Goal: Task Accomplishment & Management: Manage account settings

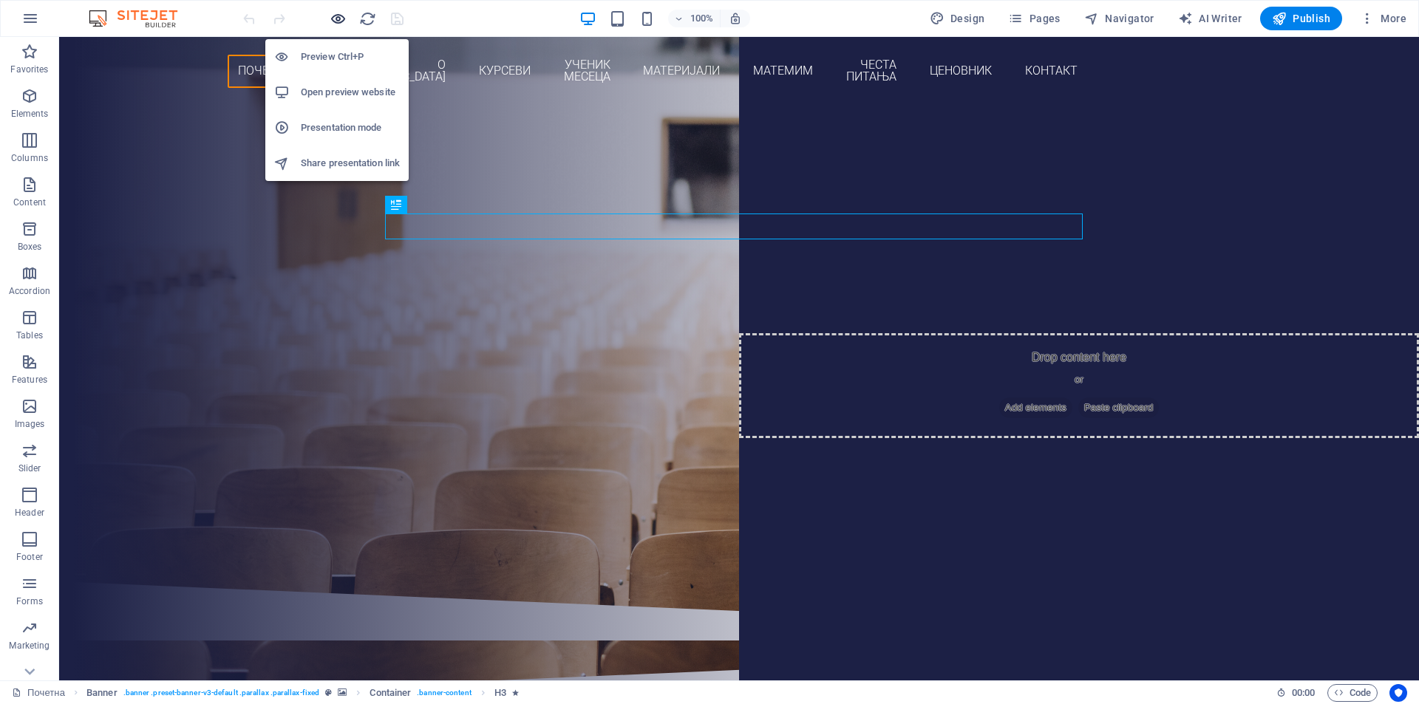
click at [335, 15] on icon "button" at bounding box center [338, 18] width 17 height 17
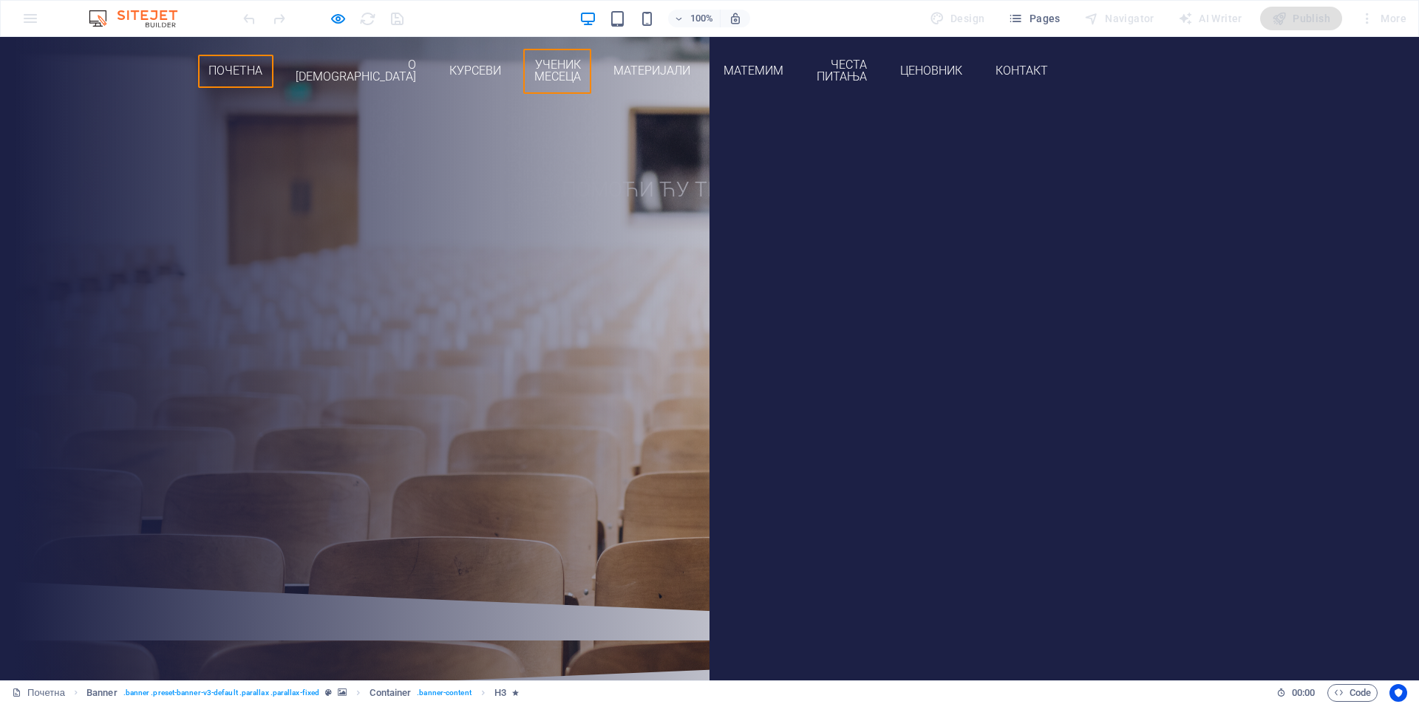
click at [591, 58] on link "Ученик месеца" at bounding box center [557, 71] width 68 height 45
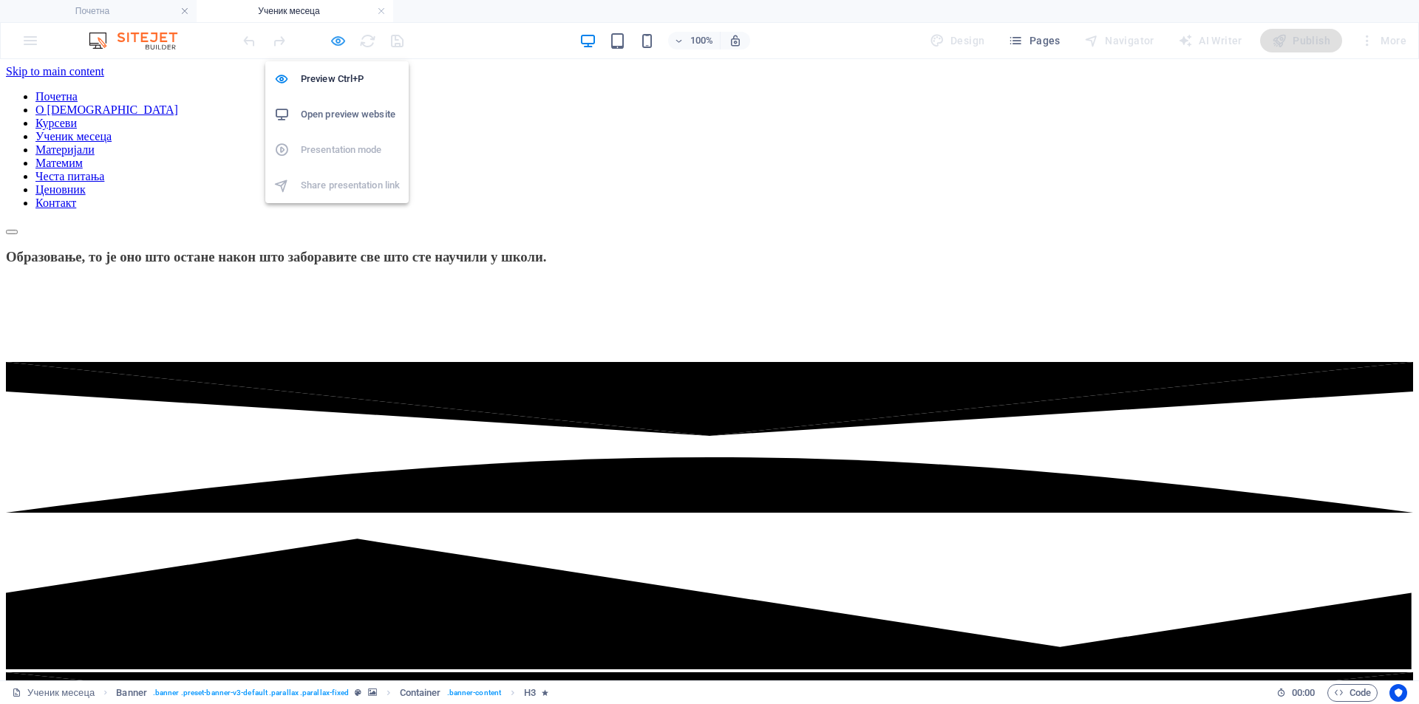
click at [341, 41] on icon "button" at bounding box center [338, 41] width 17 height 17
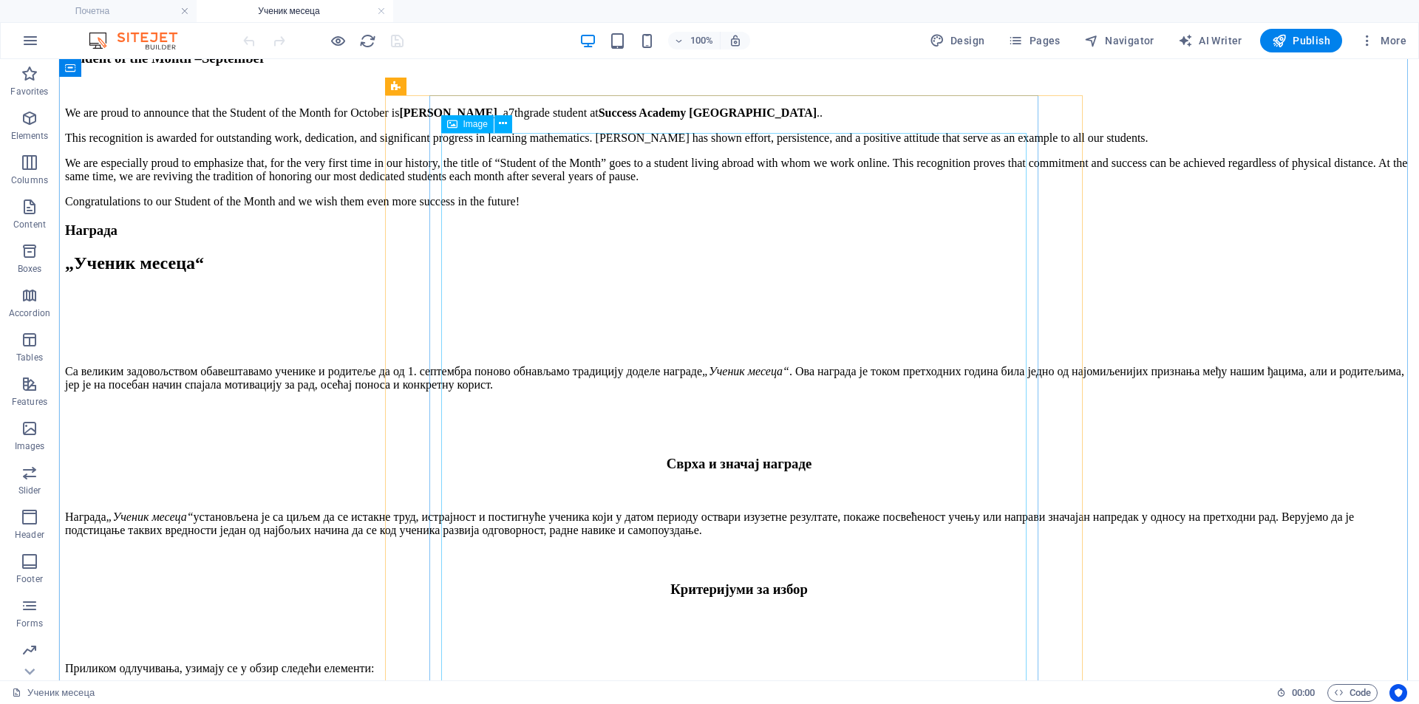
scroll to position [2587, 0]
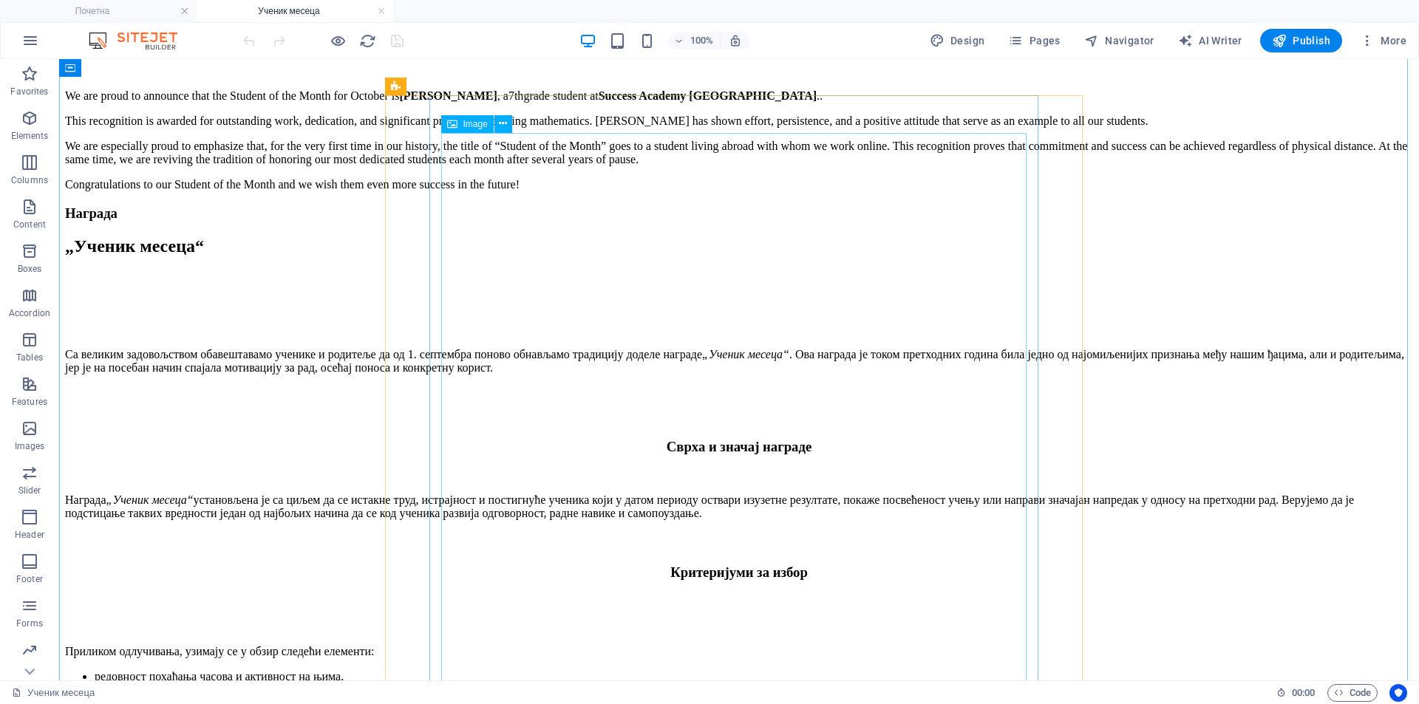
click at [509, 129] on button at bounding box center [504, 124] width 18 height 18
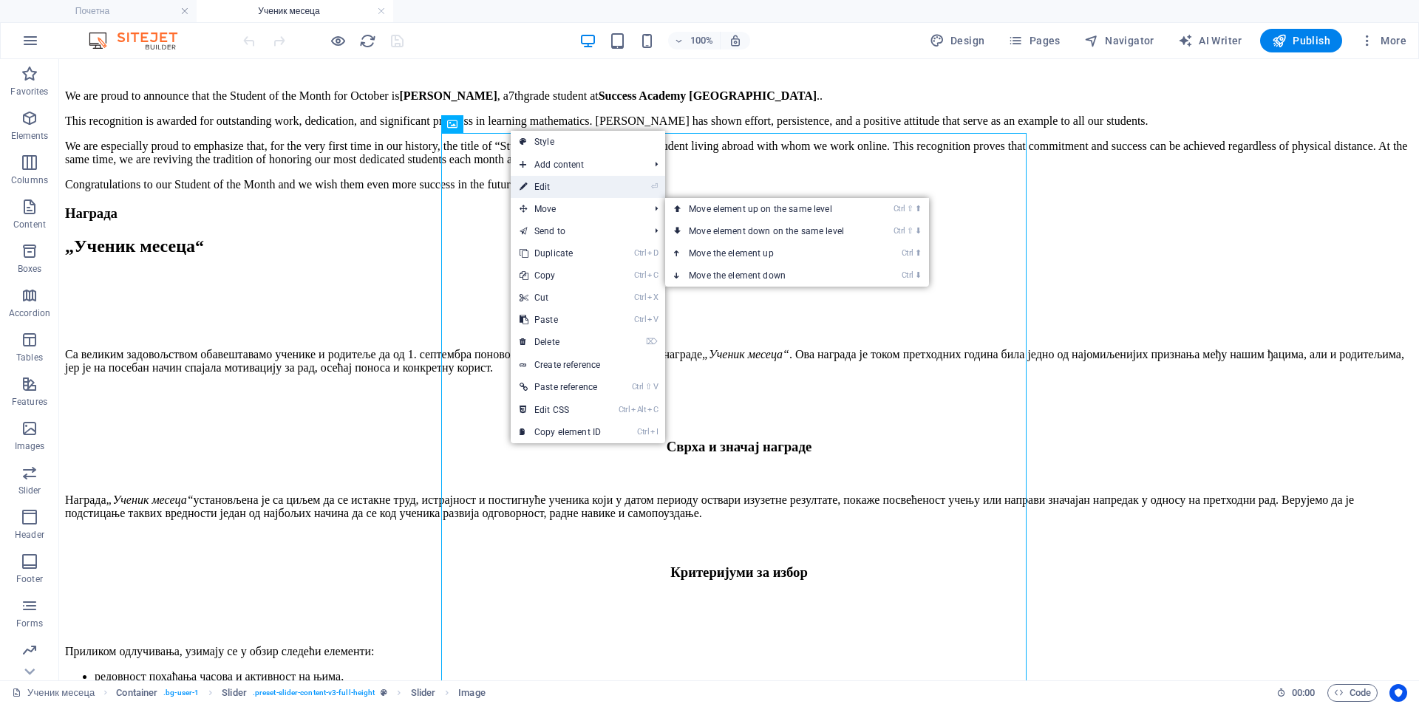
click at [579, 192] on link "⏎ Edit" at bounding box center [560, 187] width 99 height 22
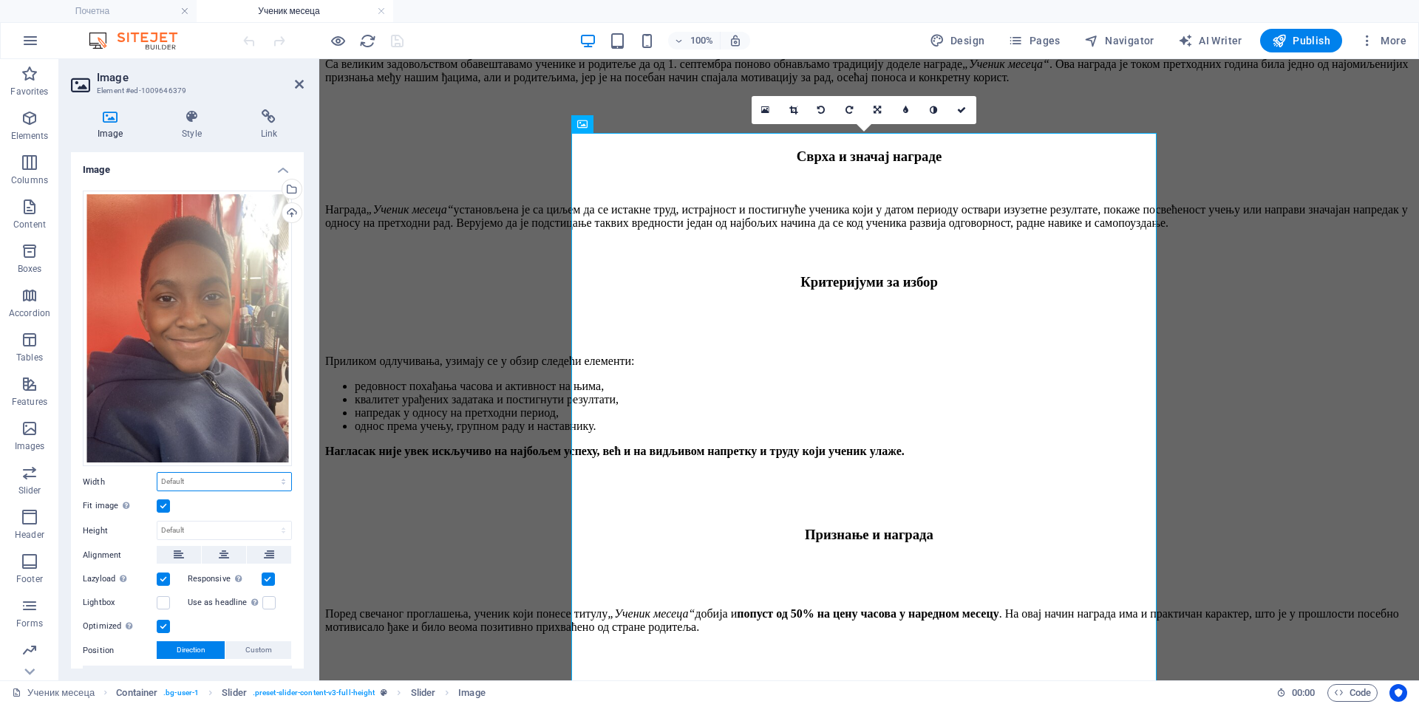
click at [199, 476] on select "Default auto px rem % em vh vw" at bounding box center [224, 482] width 134 height 18
select select "%"
click at [268, 473] on select "Default auto px rem % em vh vw" at bounding box center [224, 482] width 134 height 18
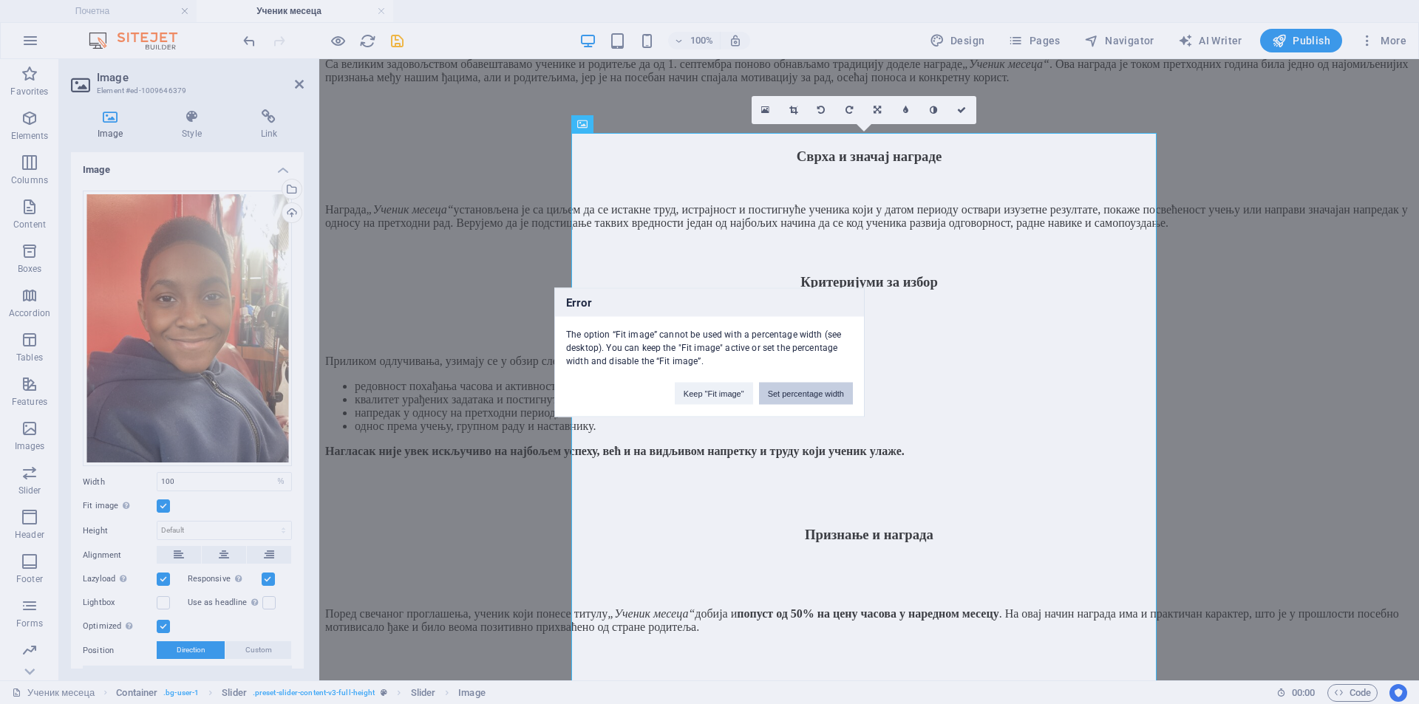
drag, startPoint x: 791, startPoint y: 395, endPoint x: 469, endPoint y: 336, distance: 327.1
click at [791, 395] on button "Set percentage width" at bounding box center [806, 393] width 94 height 22
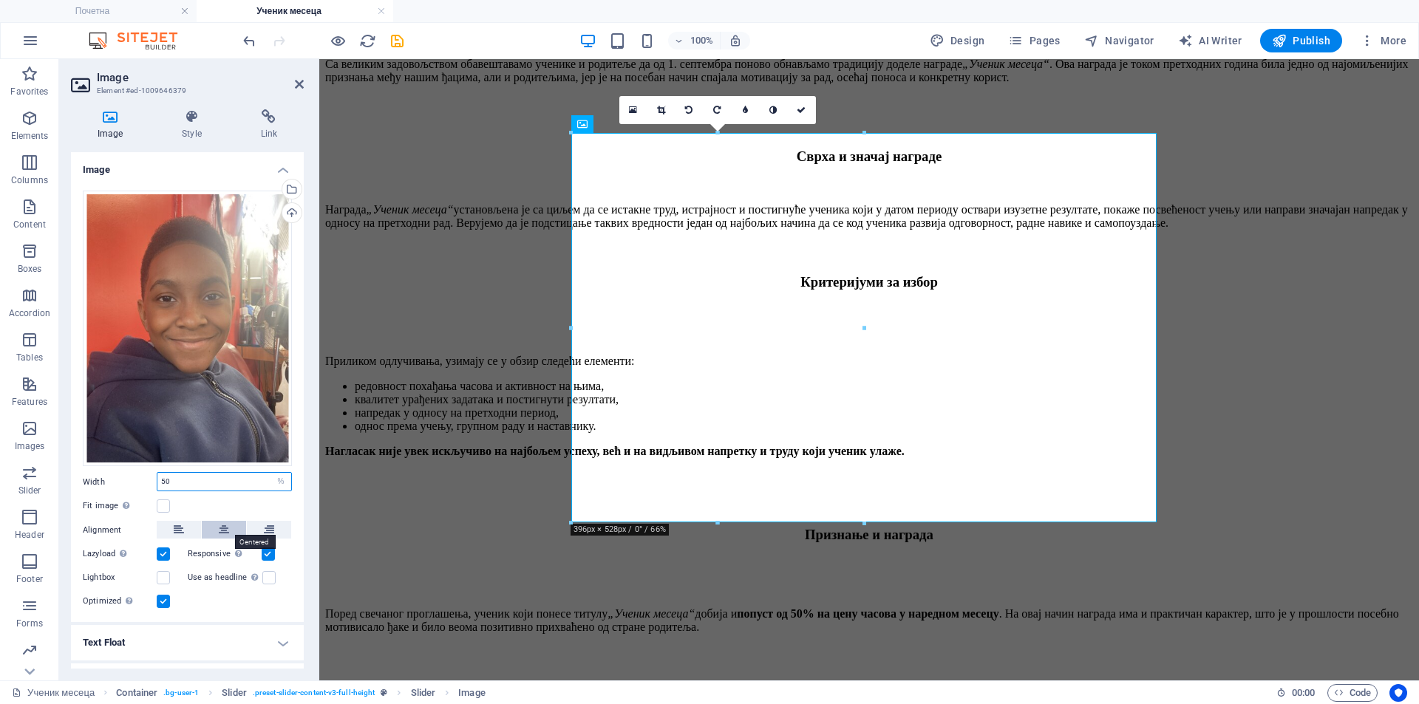
type input "50"
click at [226, 523] on icon at bounding box center [224, 530] width 10 height 18
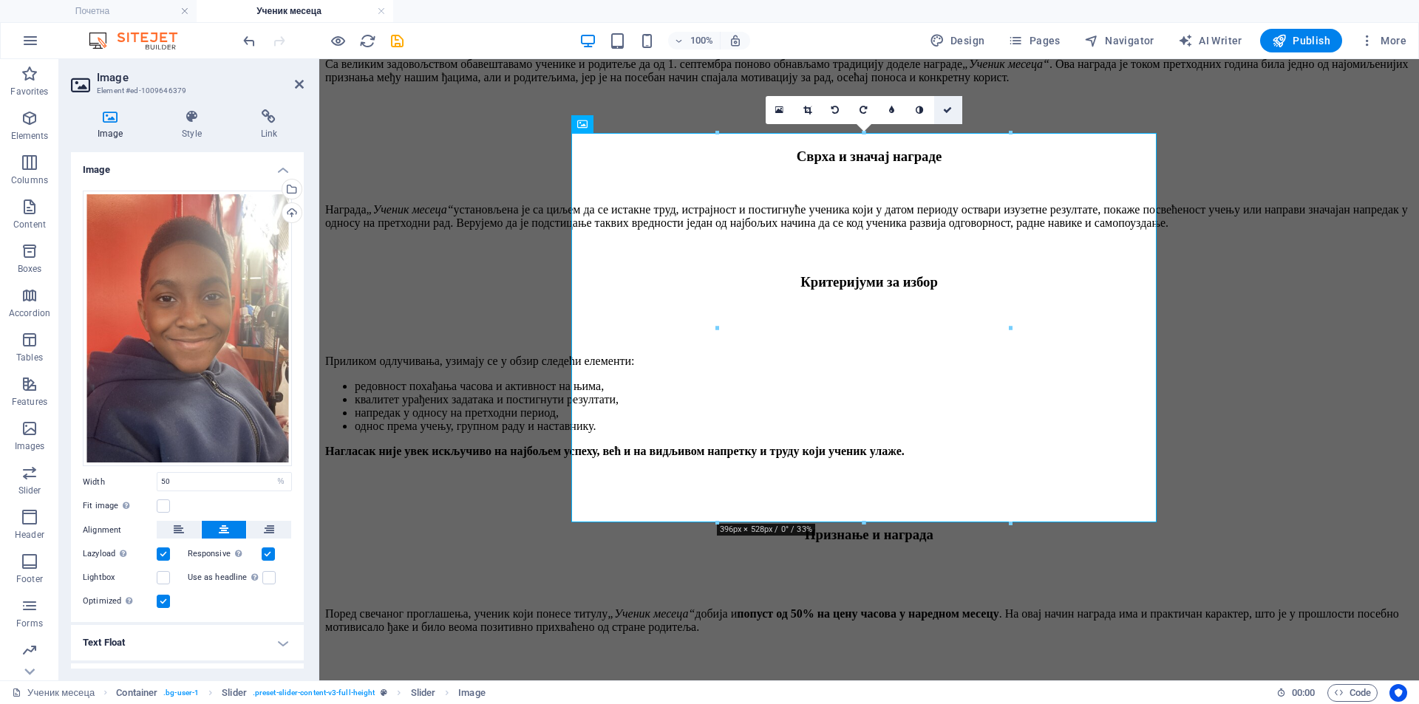
click at [946, 112] on icon at bounding box center [947, 110] width 9 height 9
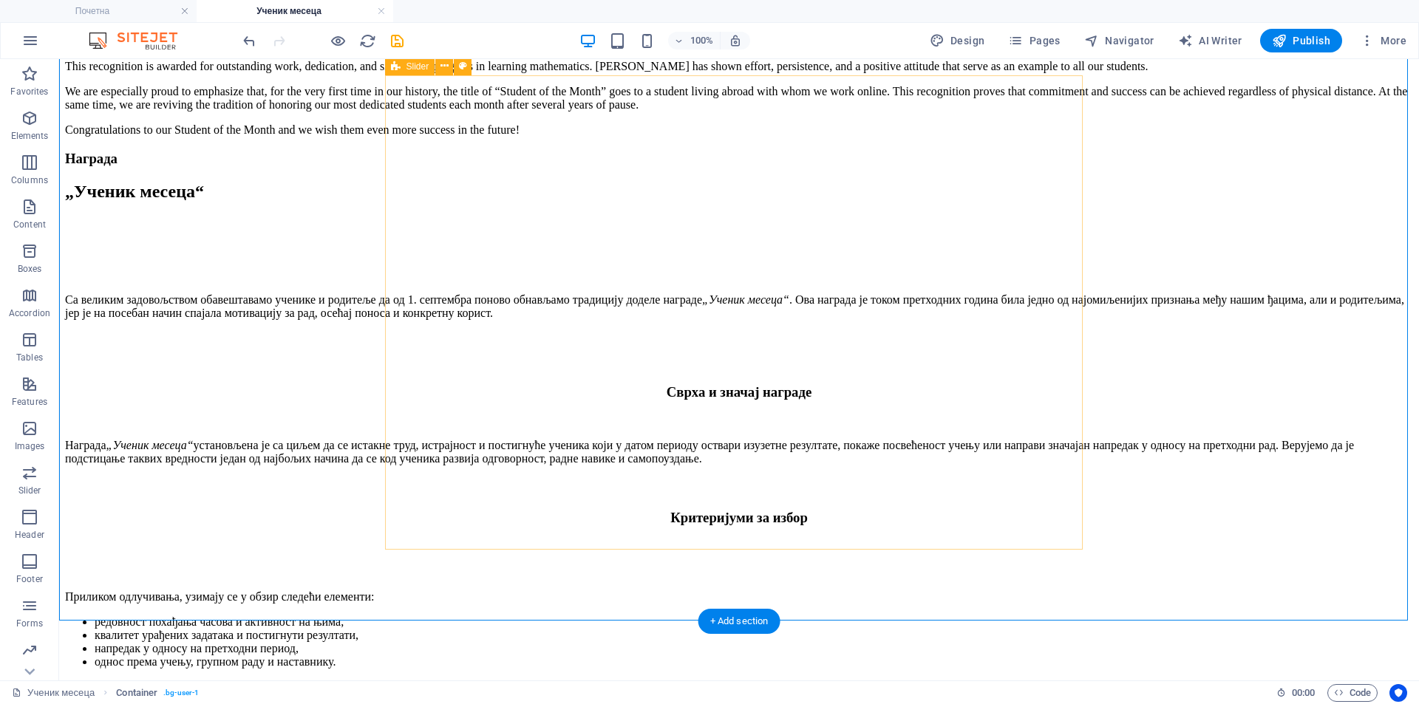
scroll to position [2711, 0]
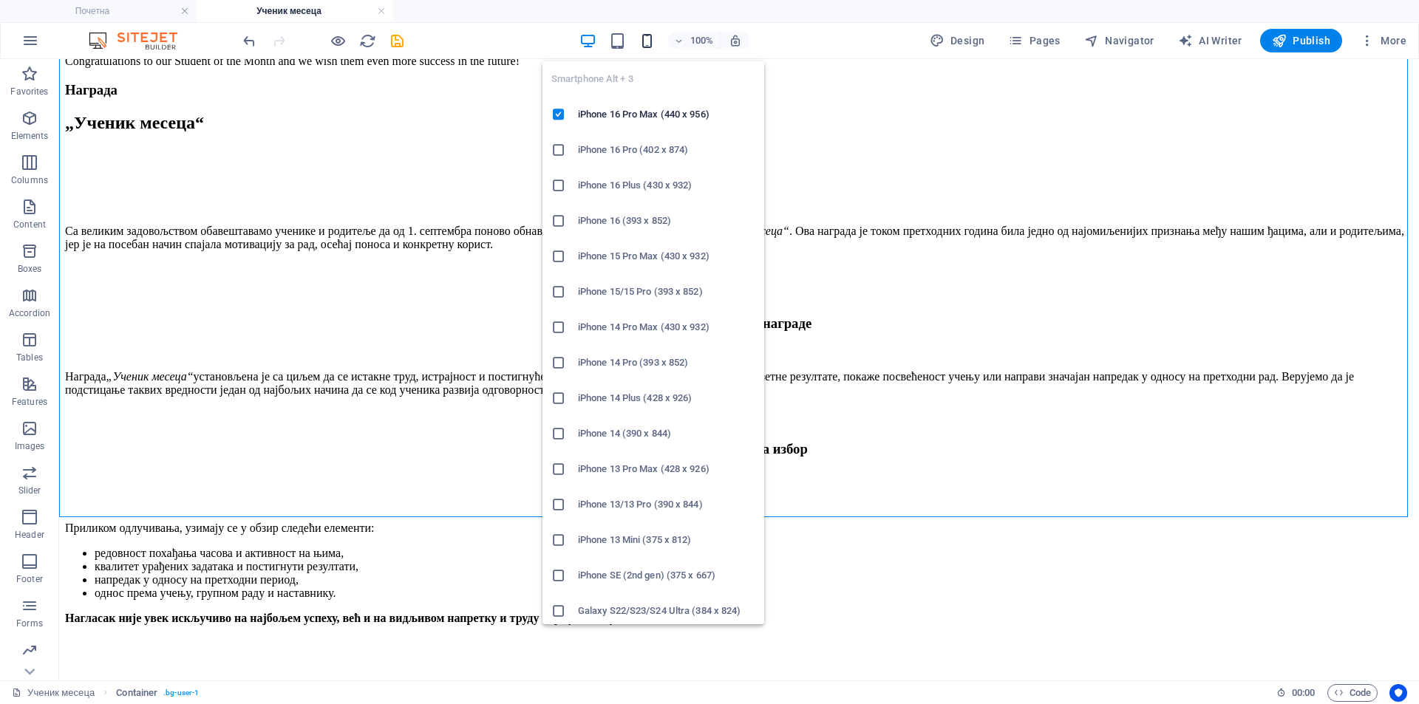
click at [651, 43] on icon "button" at bounding box center [647, 41] width 17 height 17
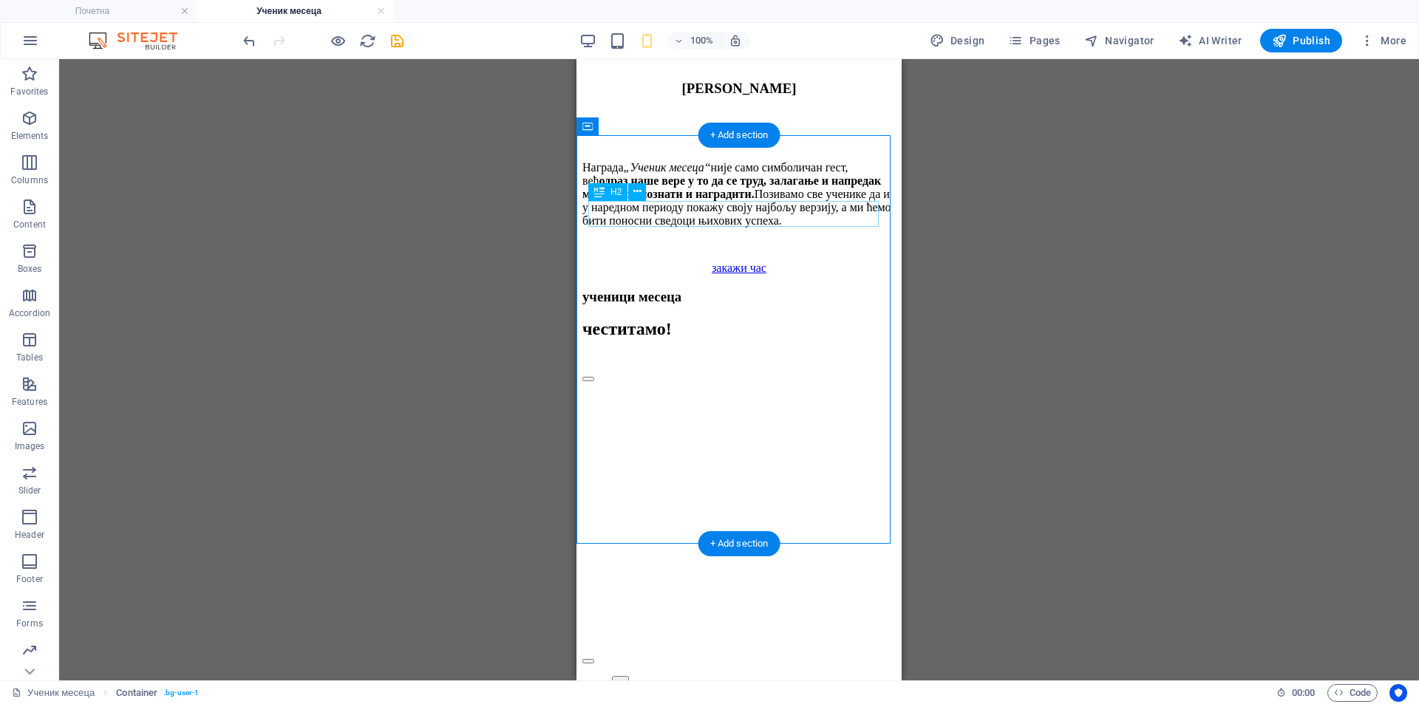
scroll to position [2940, 0]
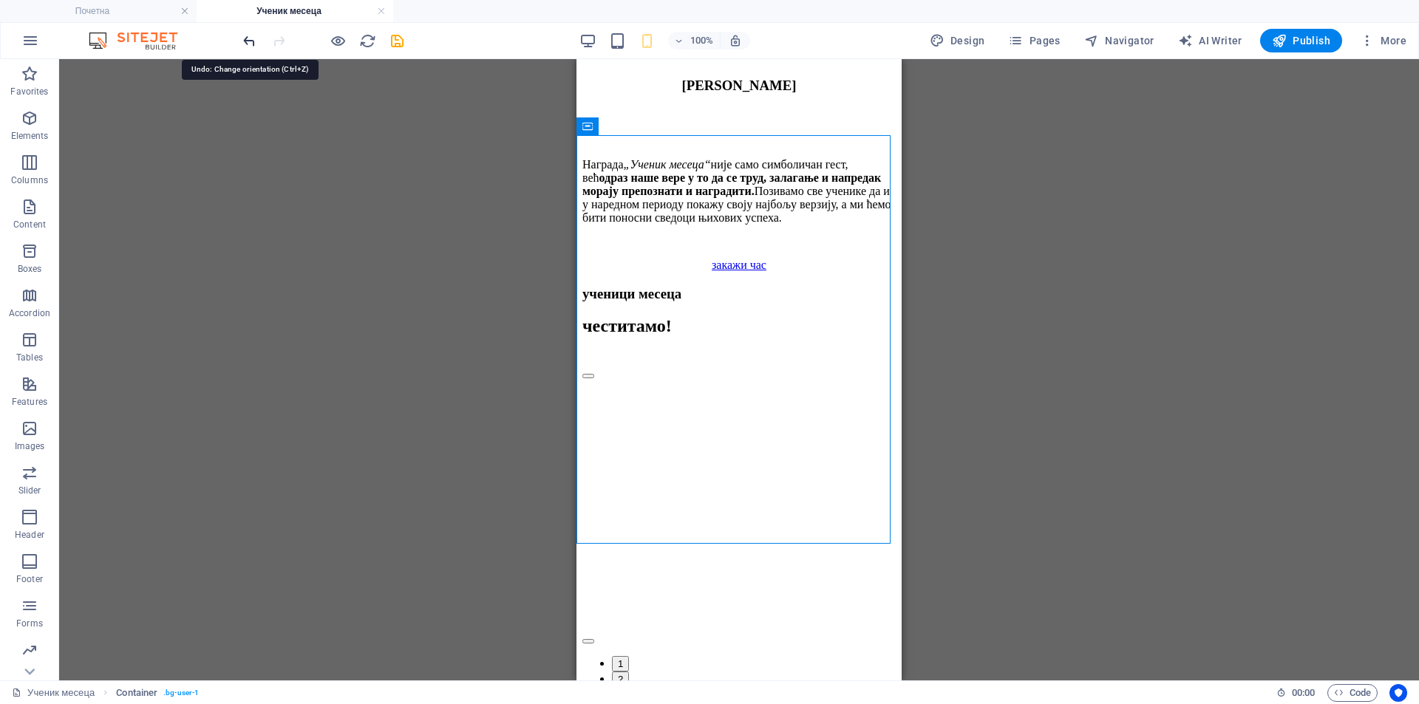
click at [254, 44] on icon "undo" at bounding box center [249, 41] width 17 height 17
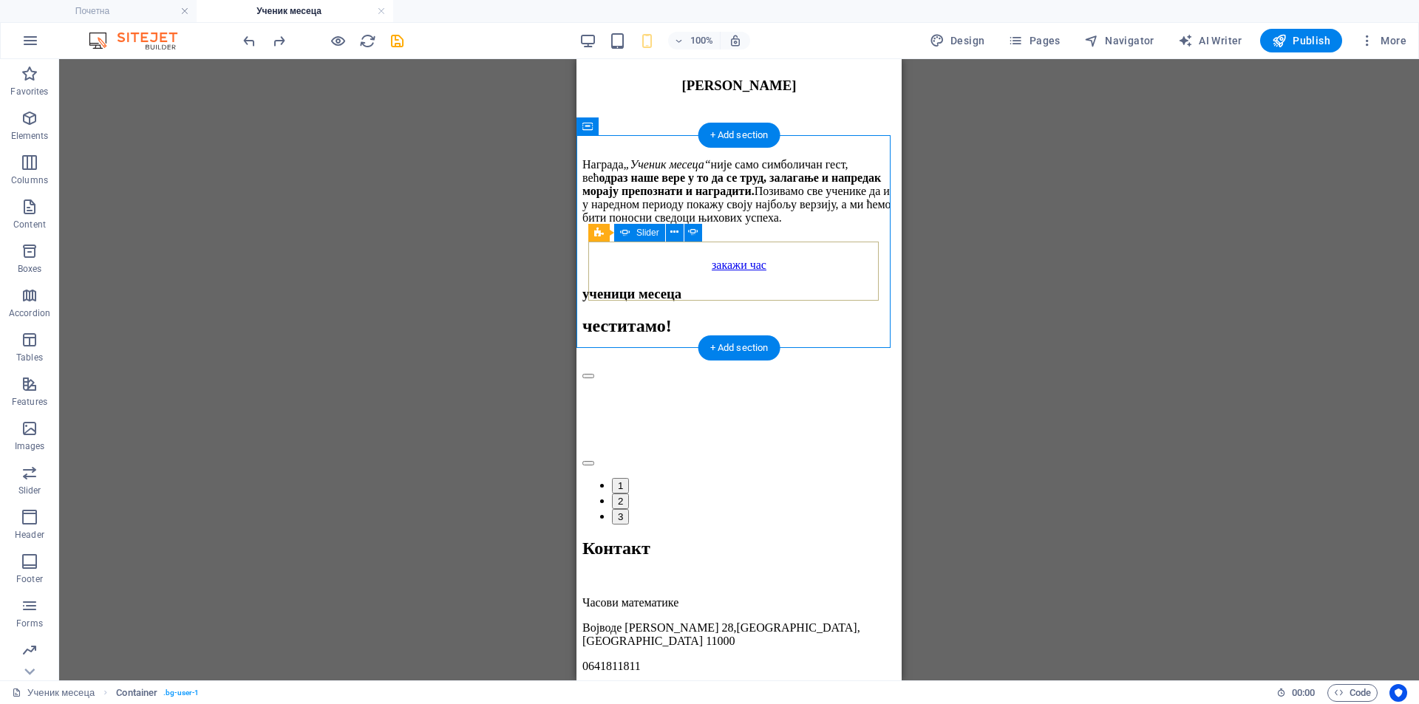
click at [629, 478] on button "1" at bounding box center [620, 486] width 17 height 16
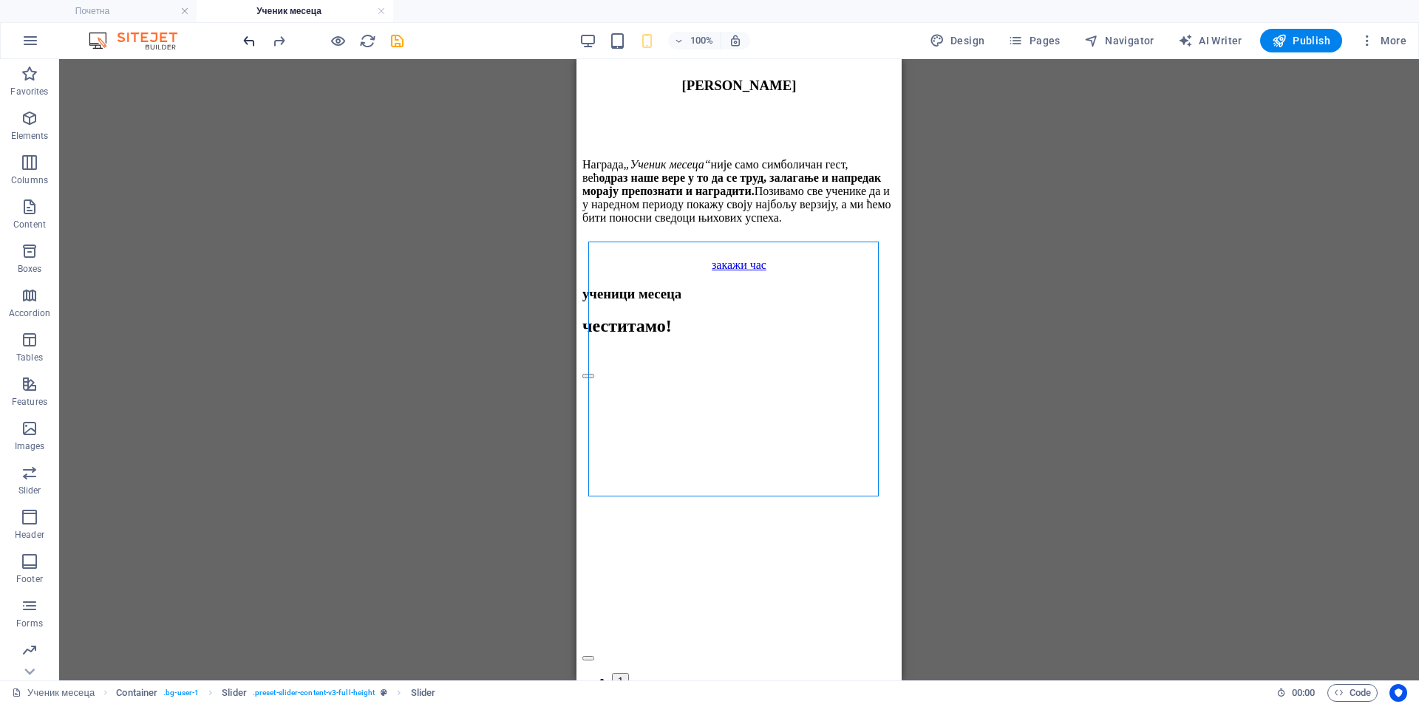
click at [254, 47] on icon "undo" at bounding box center [249, 41] width 17 height 17
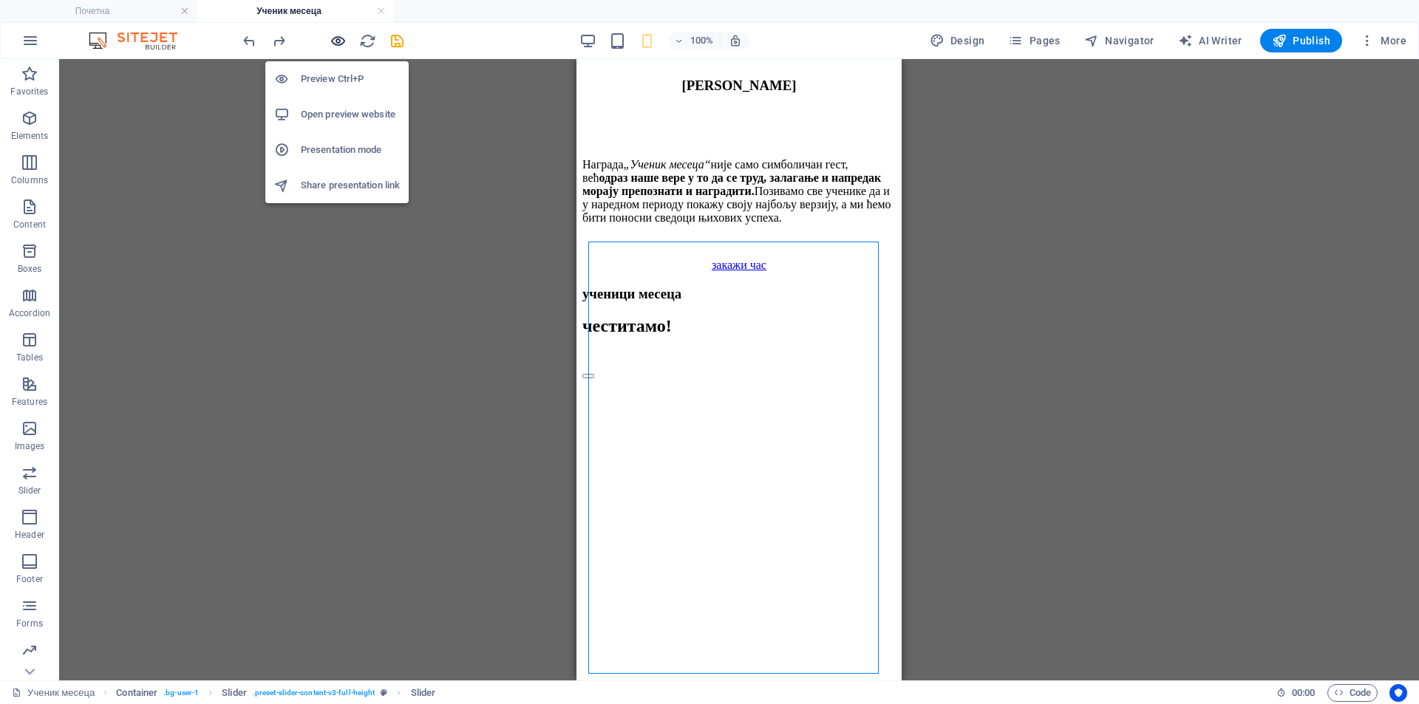
click at [330, 43] on icon "button" at bounding box center [338, 41] width 17 height 17
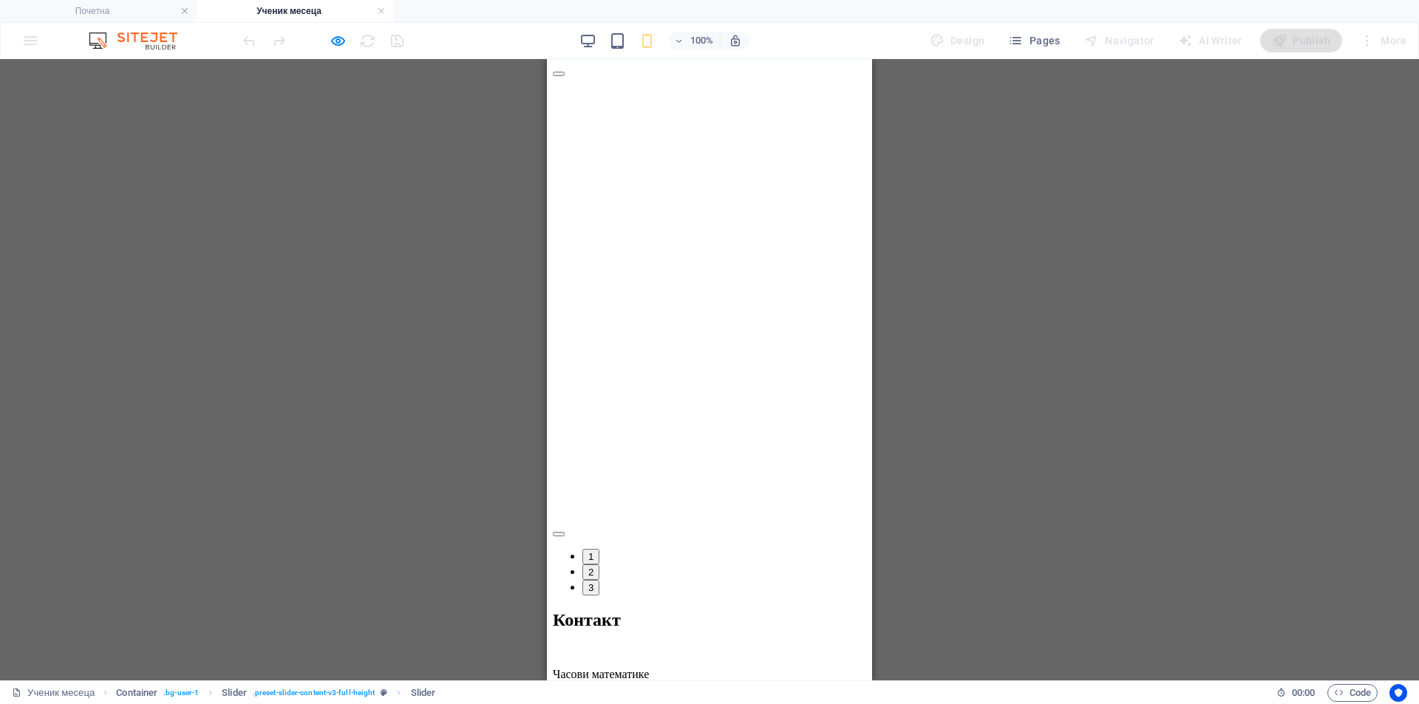
scroll to position [3305, 0]
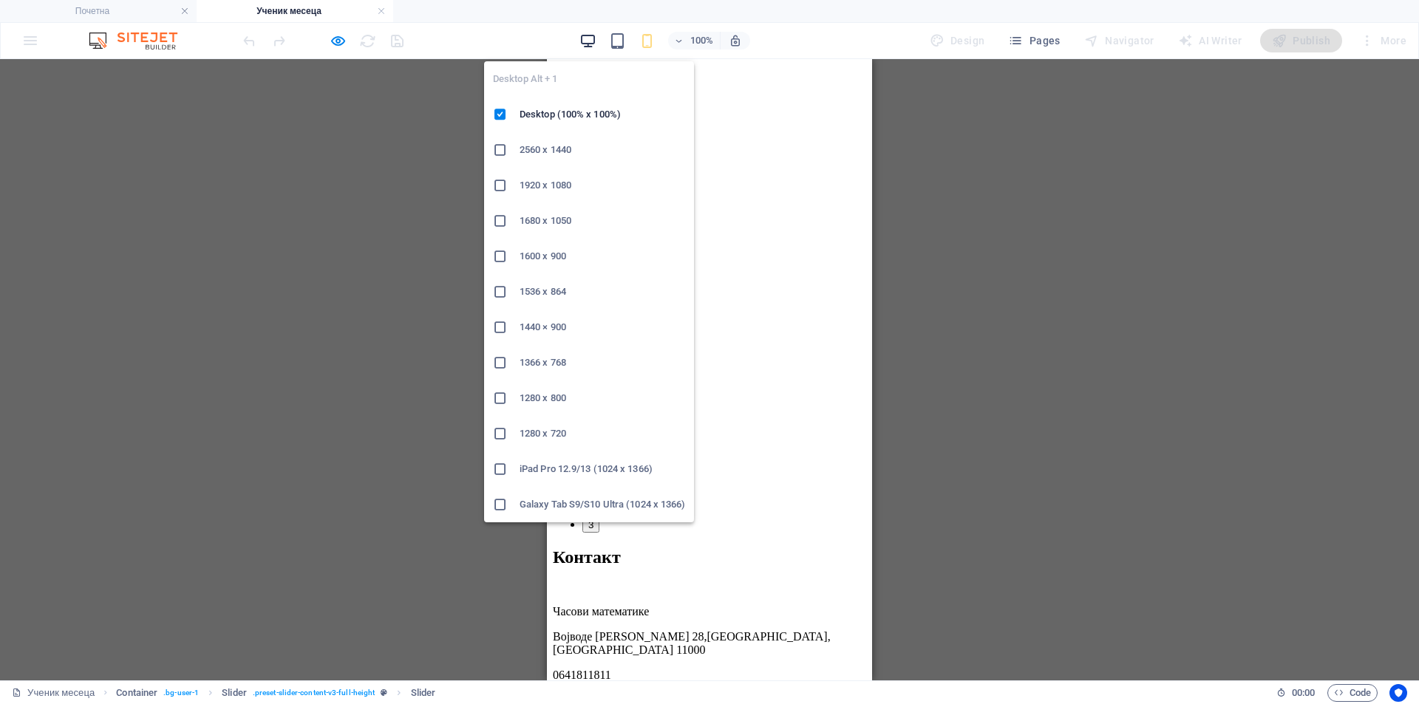
click at [585, 41] on icon "button" at bounding box center [588, 41] width 17 height 17
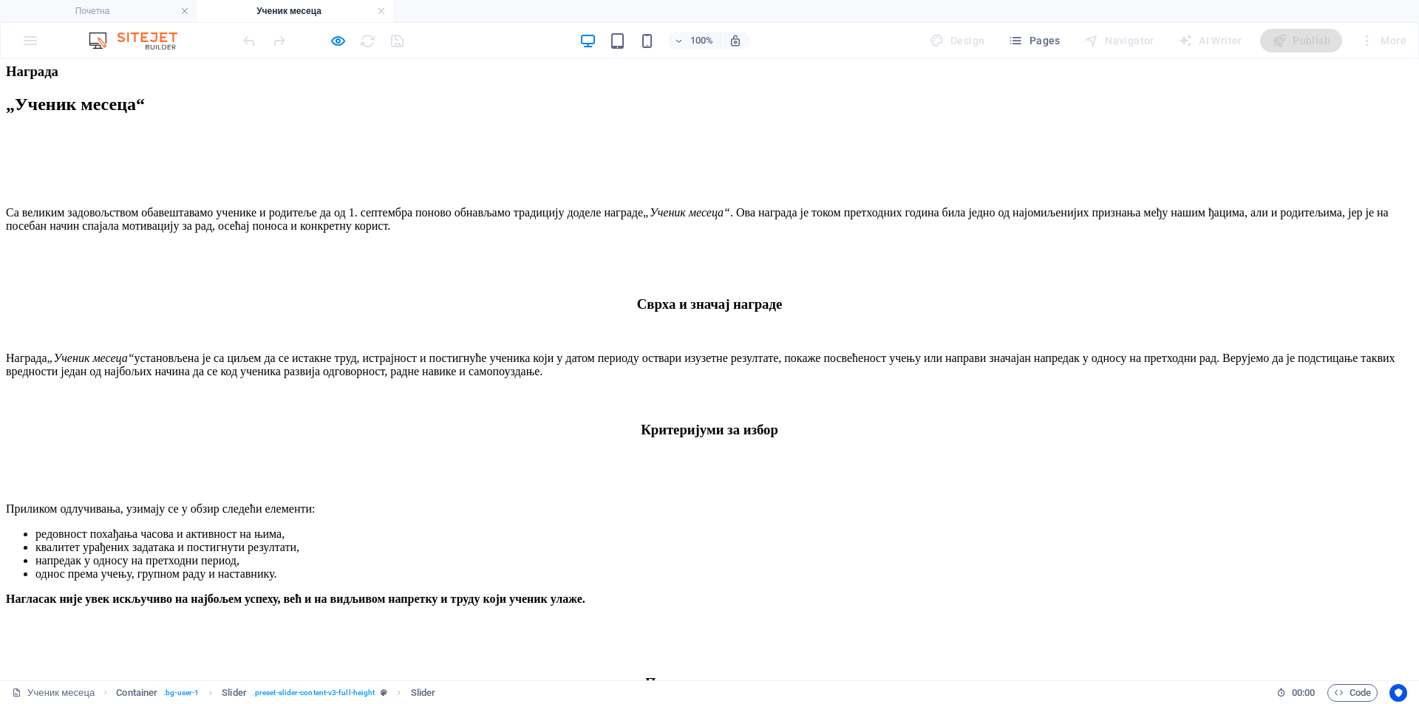
scroll to position [2925, 0]
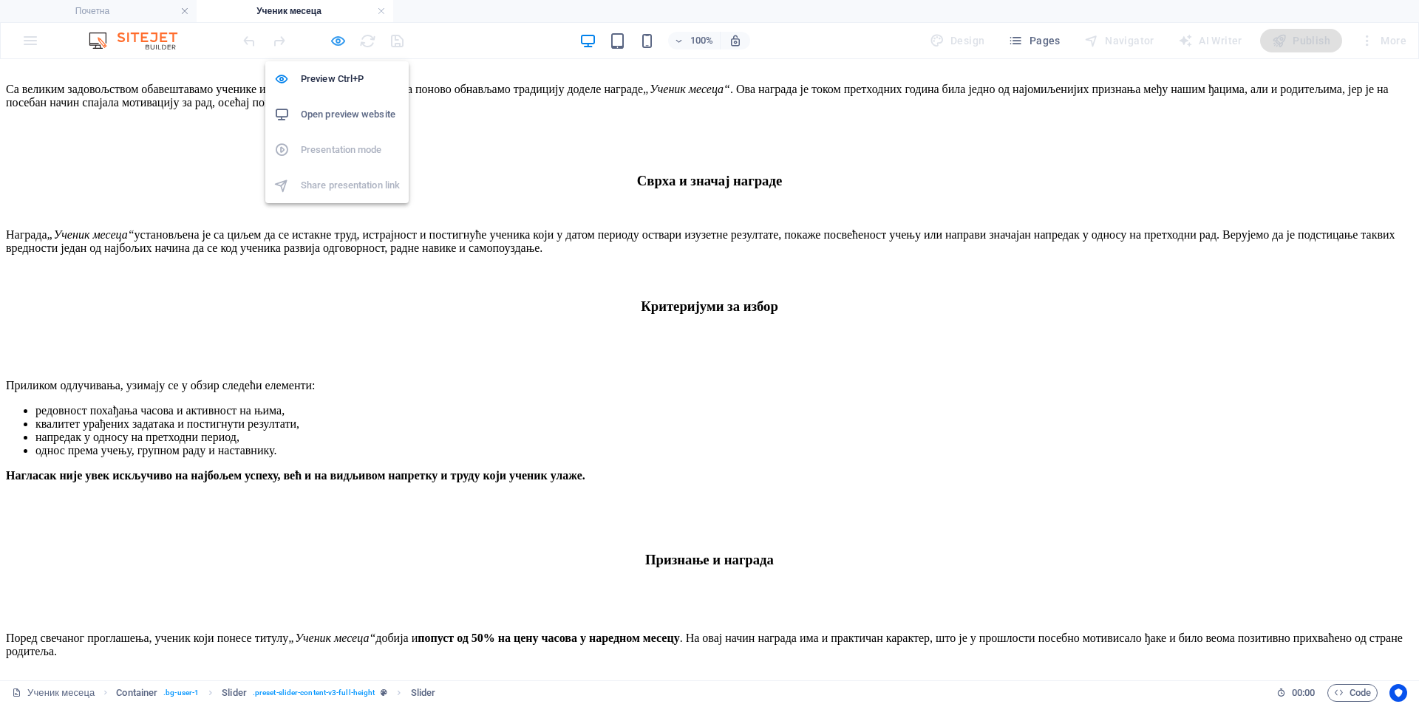
click at [339, 43] on icon "button" at bounding box center [338, 41] width 17 height 17
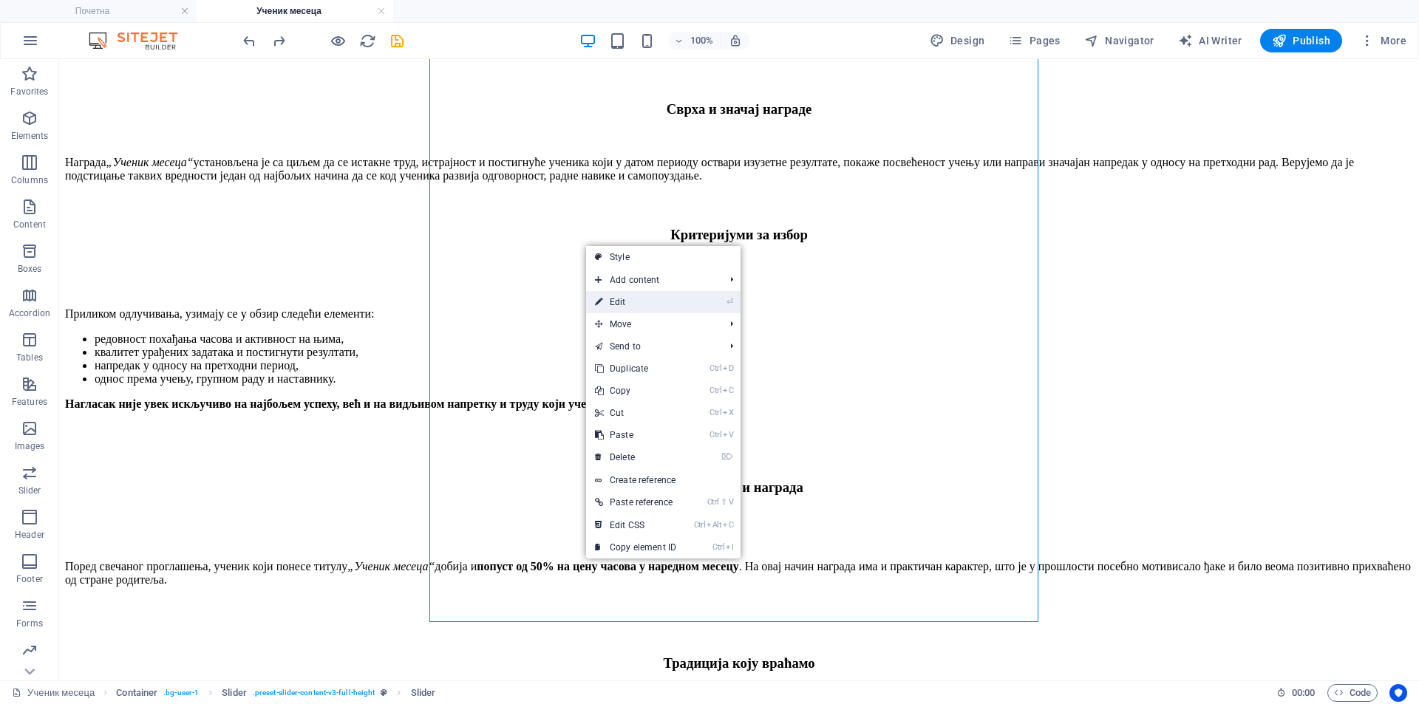
click at [706, 297] on li "⏎ Edit" at bounding box center [663, 302] width 154 height 22
click at [636, 305] on link "⏎ Edit" at bounding box center [635, 302] width 99 height 22
select select "ms"
select select "s"
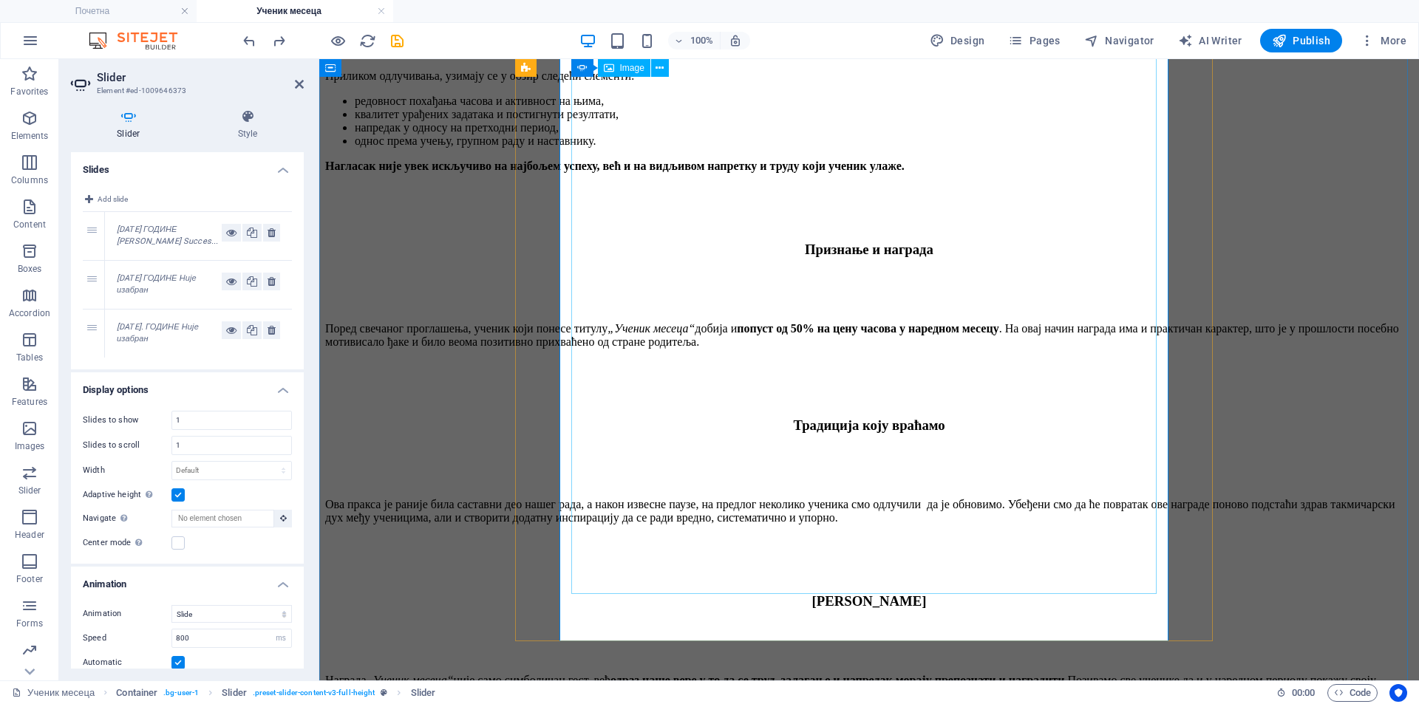
scroll to position [2802, 0]
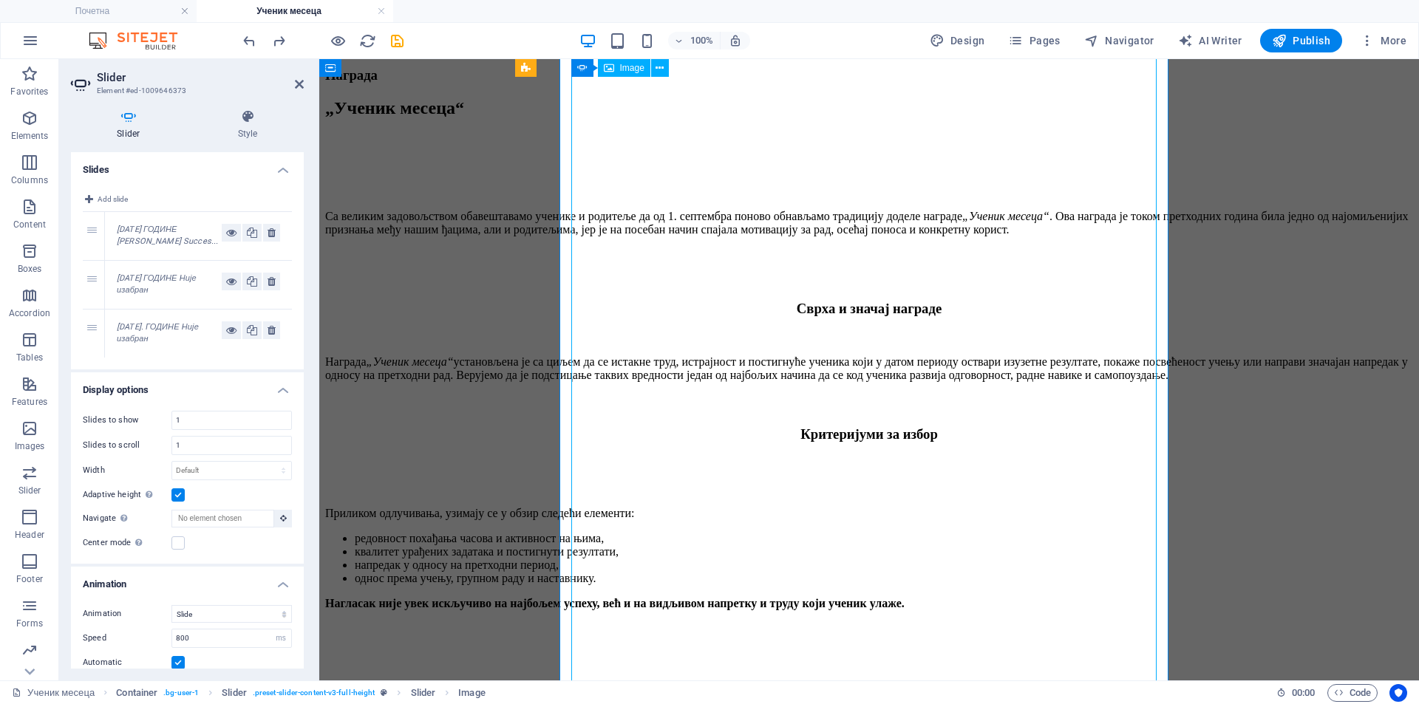
scroll to position [2432, 0]
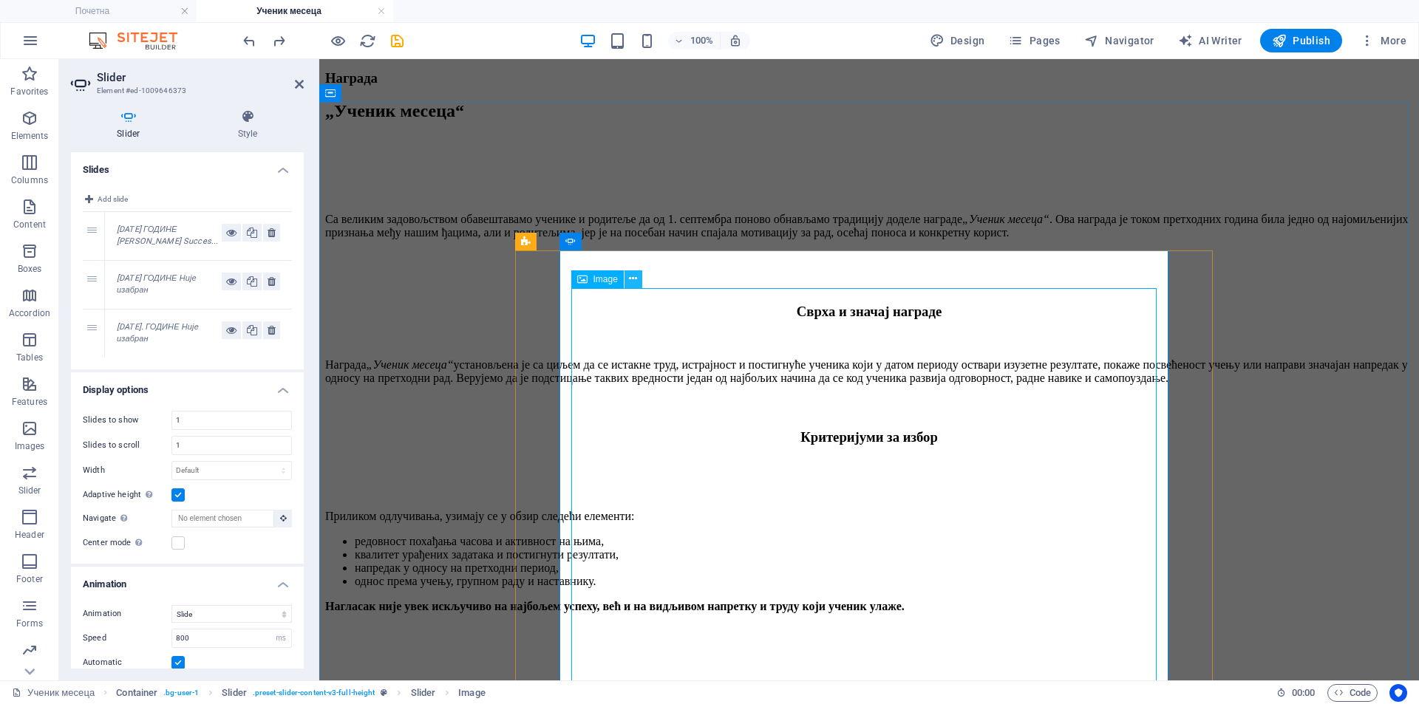
click at [636, 282] on icon at bounding box center [633, 279] width 8 height 16
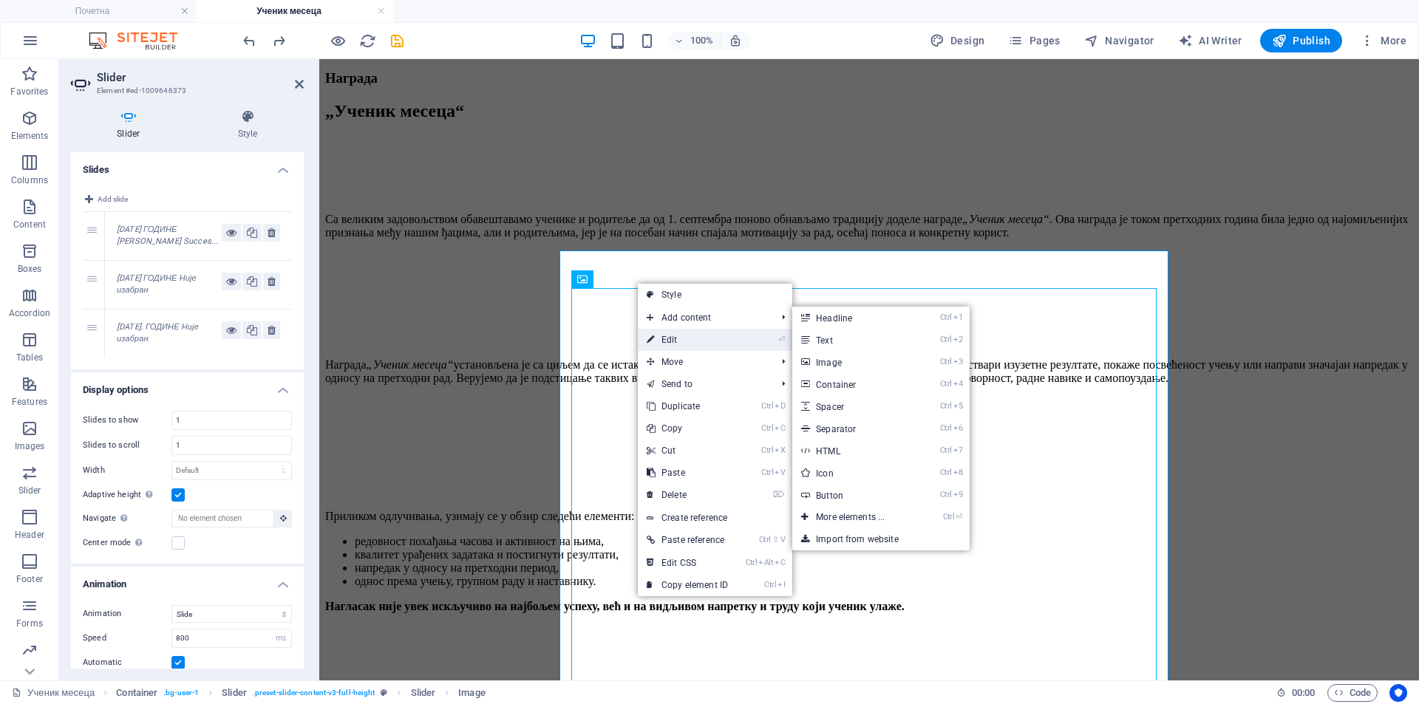
drag, startPoint x: 703, startPoint y: 336, endPoint x: 384, endPoint y: 277, distance: 324.6
click at [703, 336] on link "⏎ Edit" at bounding box center [687, 340] width 99 height 22
select select "%"
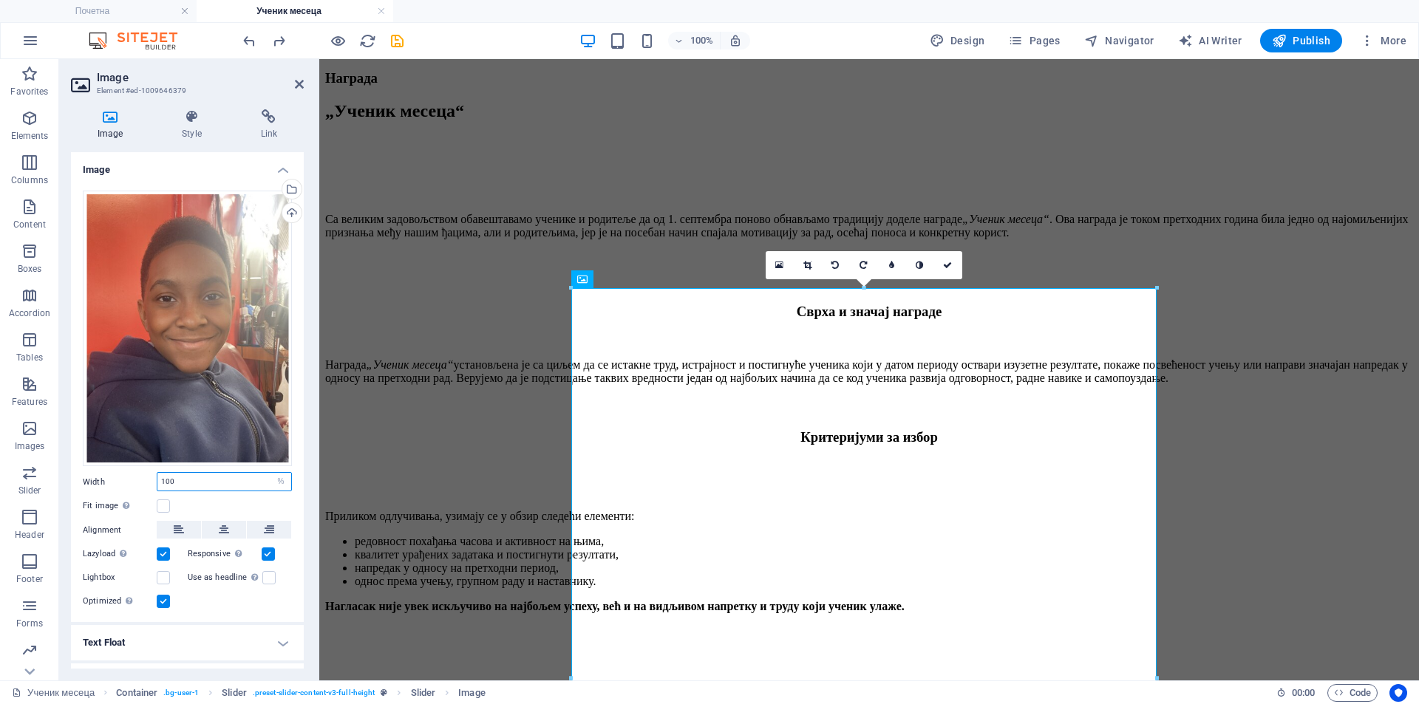
drag, startPoint x: 180, startPoint y: 476, endPoint x: 139, endPoint y: 476, distance: 40.7
click at [139, 476] on div "Width 100 Default auto px rem % em vh vw" at bounding box center [187, 481] width 209 height 19
type input "80"
click at [215, 528] on button at bounding box center [224, 530] width 44 height 18
drag, startPoint x: 948, startPoint y: 261, endPoint x: 796, endPoint y: 268, distance: 152.5
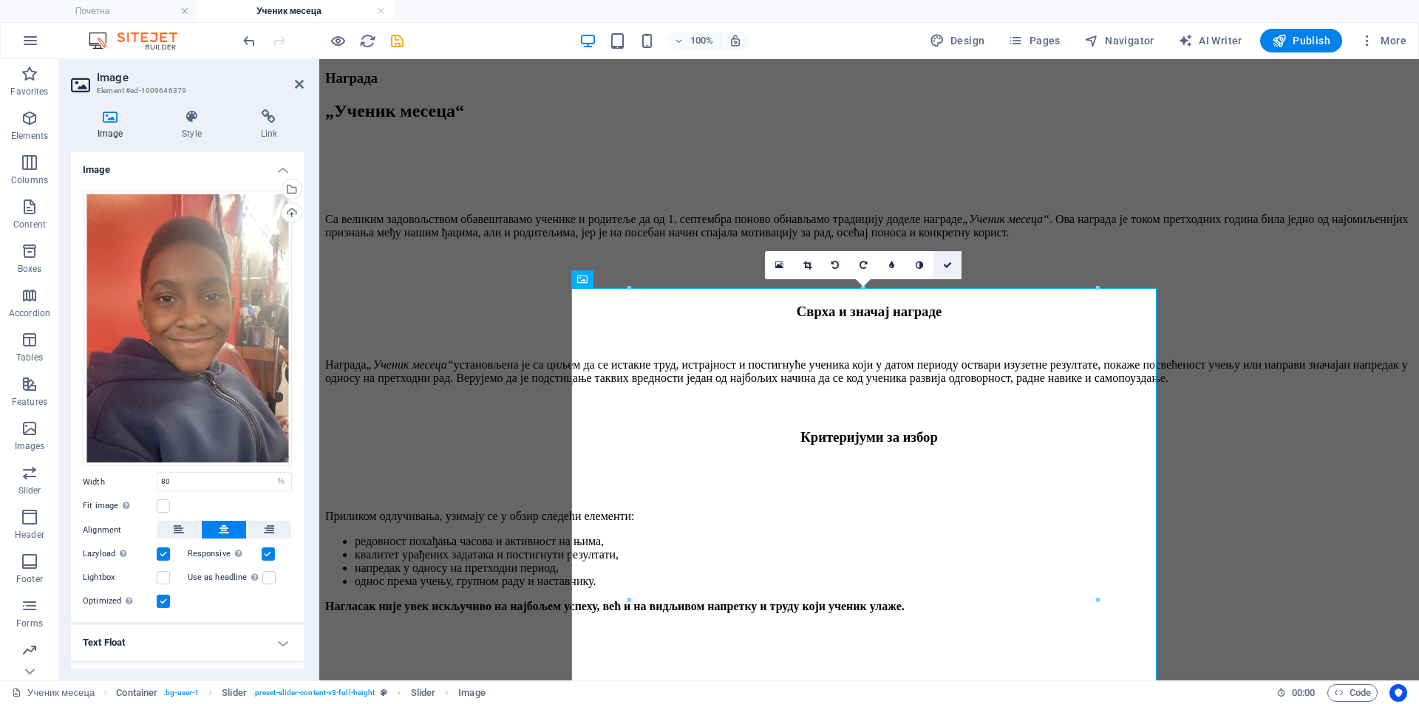
click at [948, 261] on icon at bounding box center [947, 265] width 9 height 9
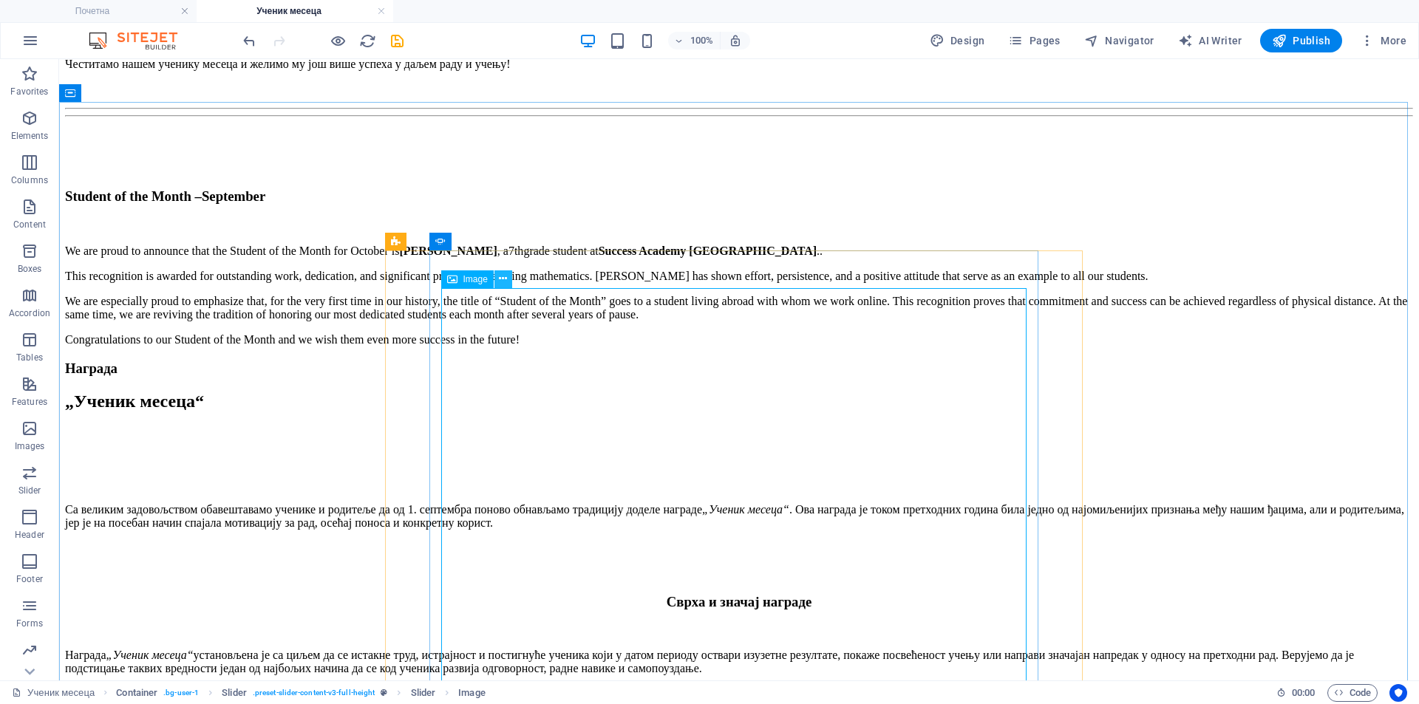
click at [503, 281] on icon at bounding box center [503, 279] width 8 height 16
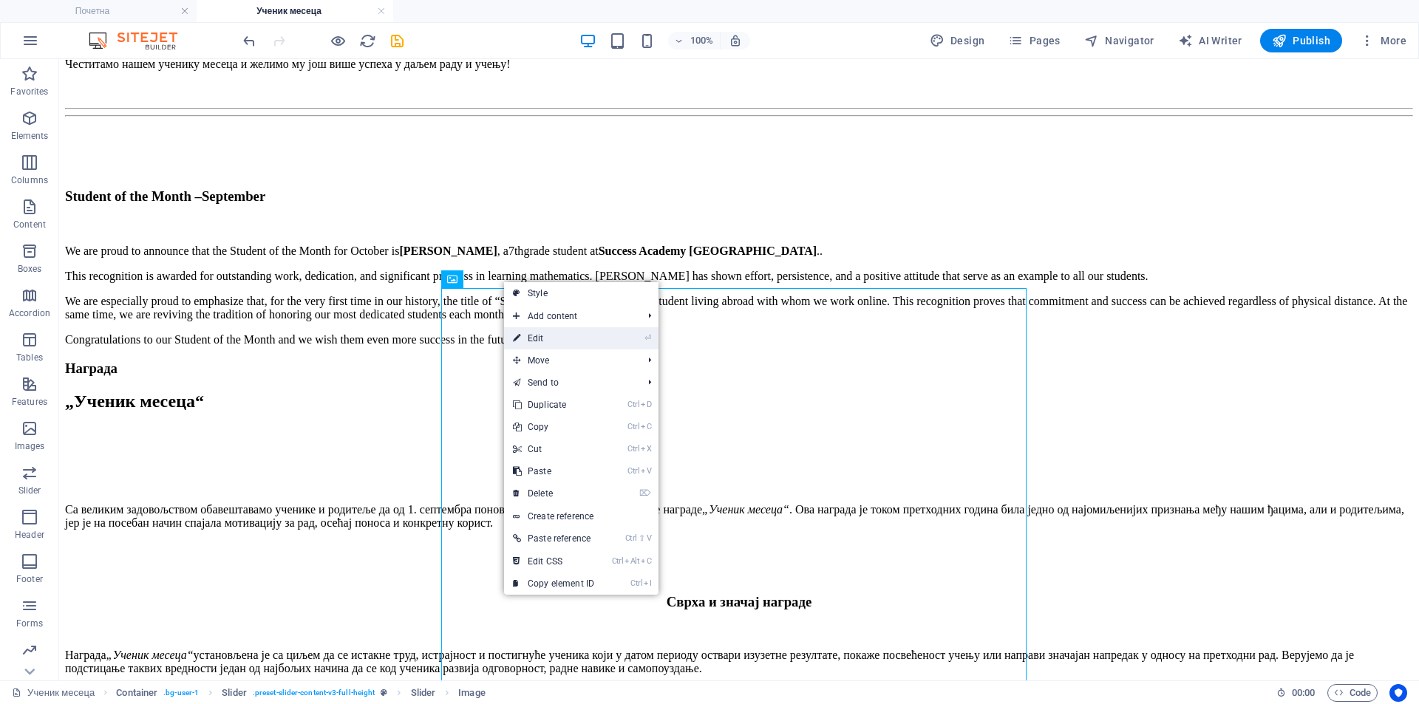
click at [560, 332] on link "⏎ Edit" at bounding box center [553, 338] width 99 height 22
select select "%"
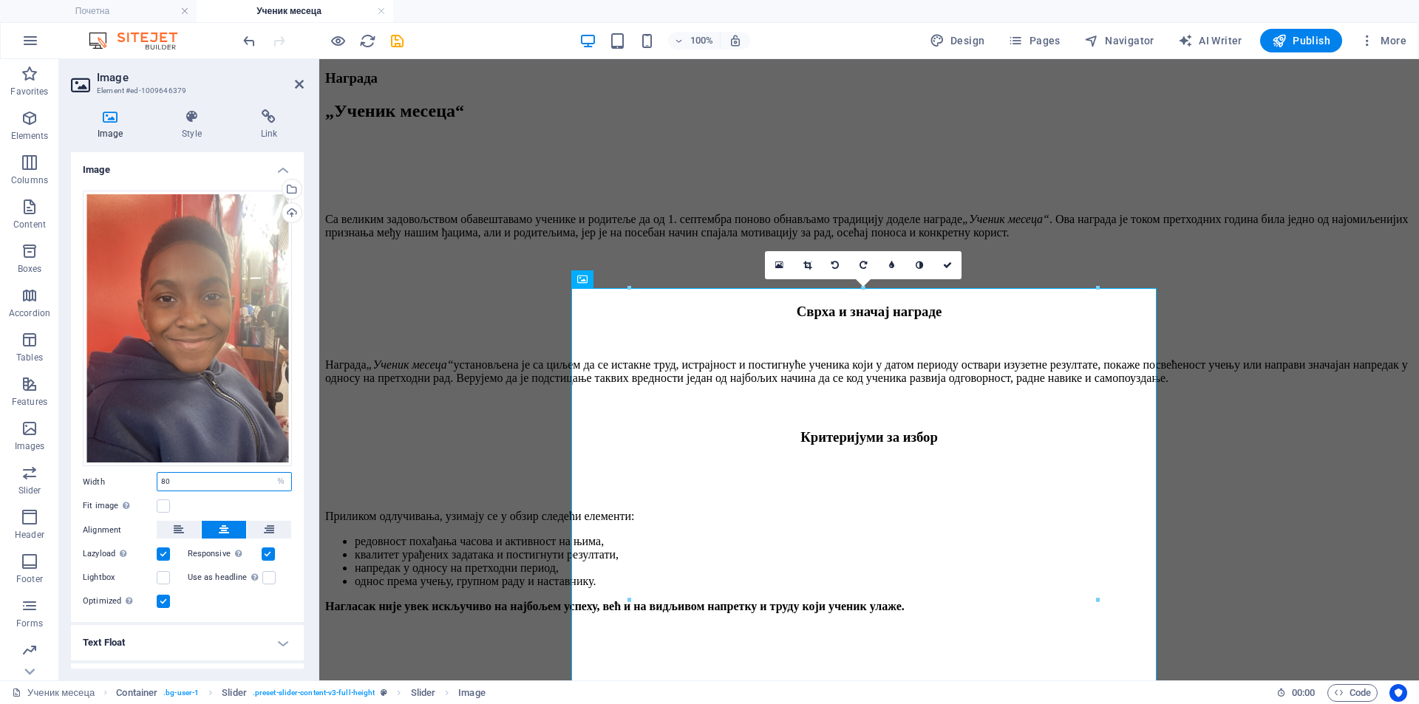
drag, startPoint x: 183, startPoint y: 474, endPoint x: 142, endPoint y: 472, distance: 41.5
click at [142, 472] on div "Width 80 Default auto px rem % em vh vw" at bounding box center [187, 481] width 209 height 19
type input "60"
click at [943, 265] on link at bounding box center [948, 265] width 28 height 28
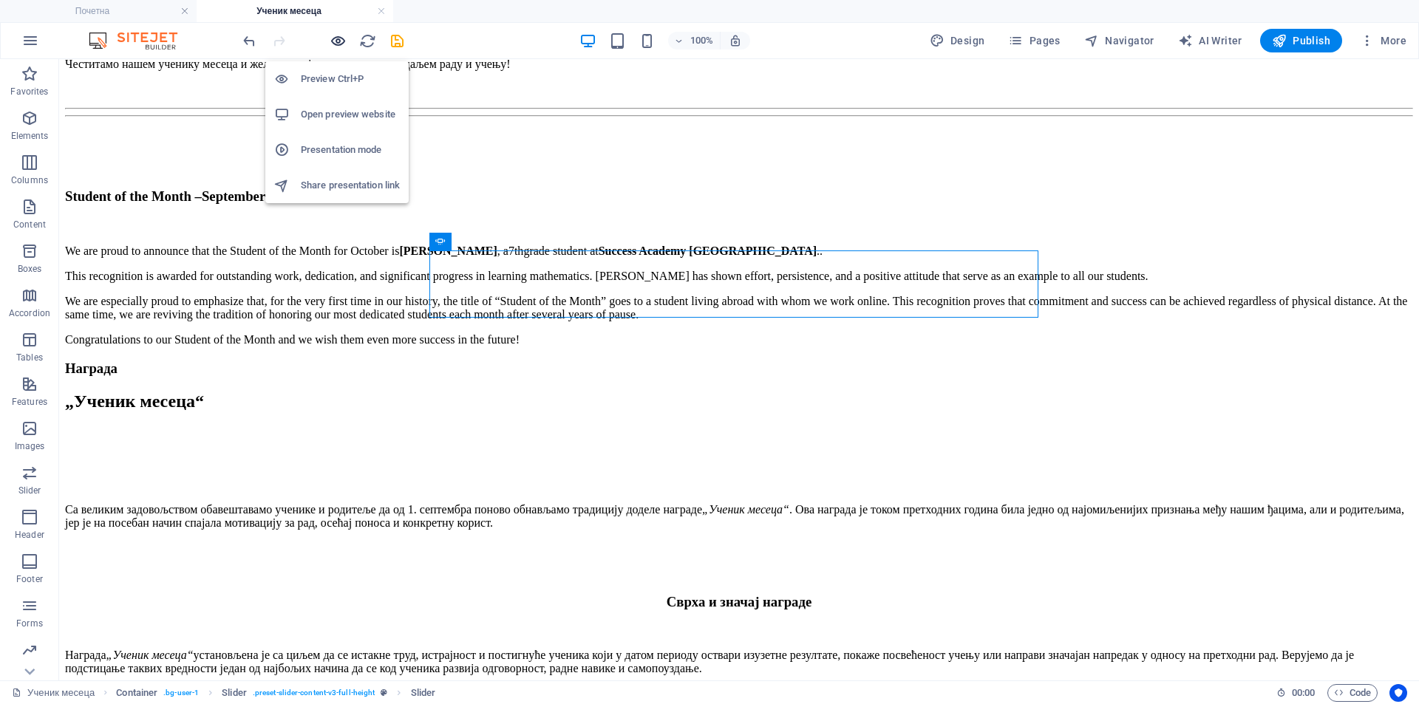
click at [344, 39] on icon "button" at bounding box center [338, 41] width 17 height 17
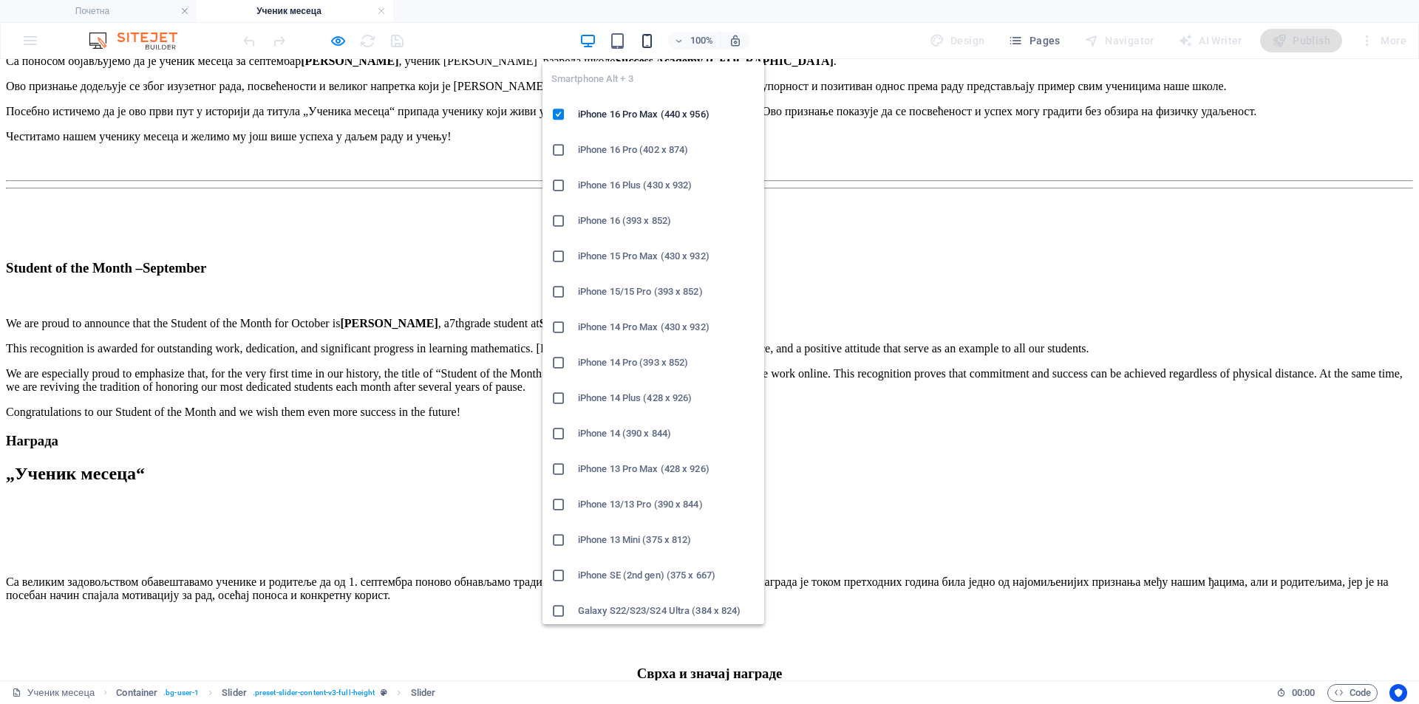
click at [651, 38] on icon "button" at bounding box center [647, 41] width 17 height 17
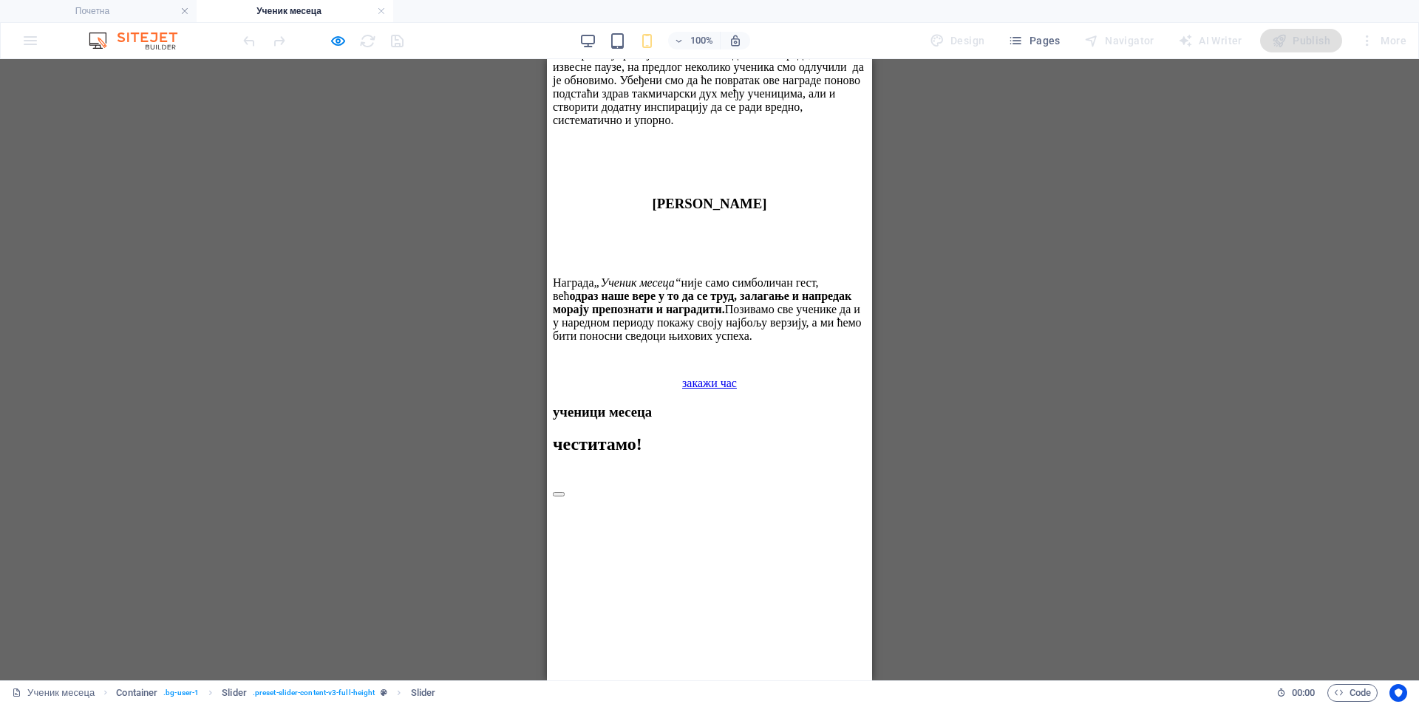
scroll to position [2943, 0]
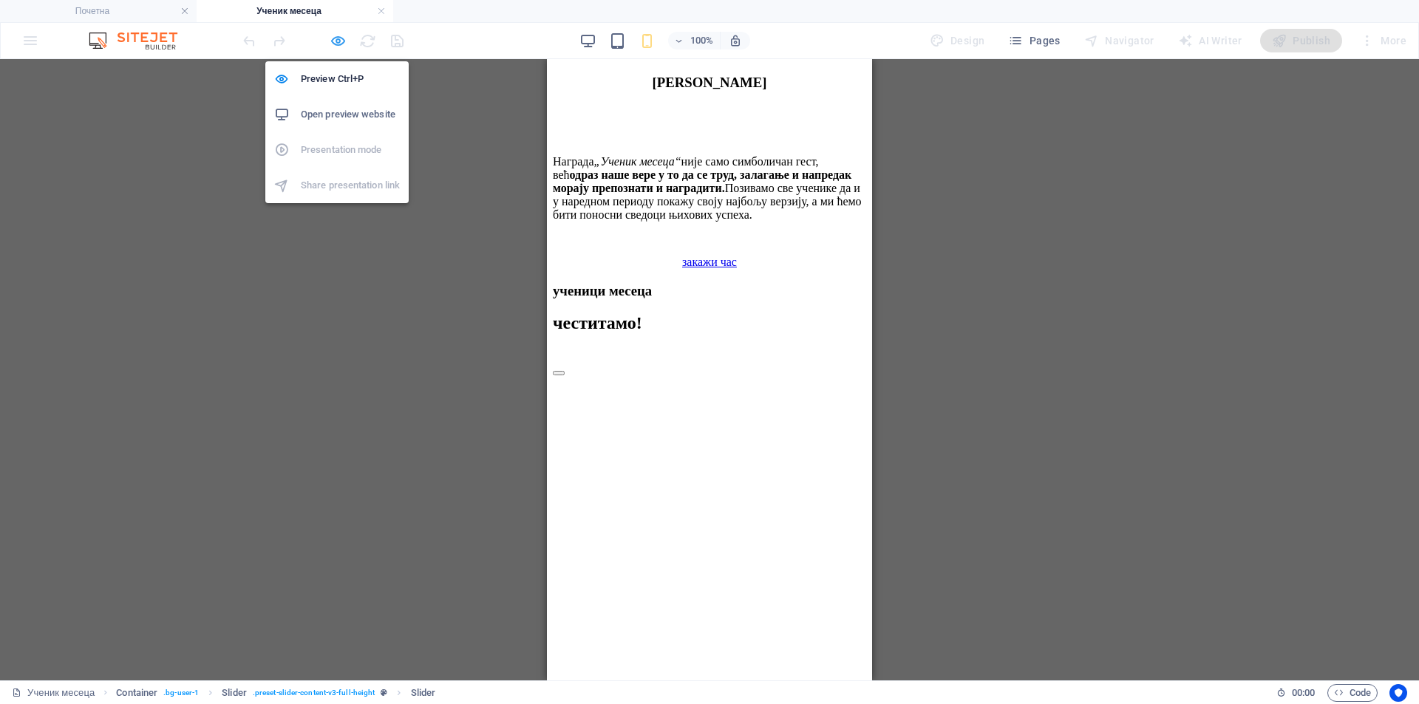
click at [334, 38] on icon "button" at bounding box center [338, 41] width 17 height 17
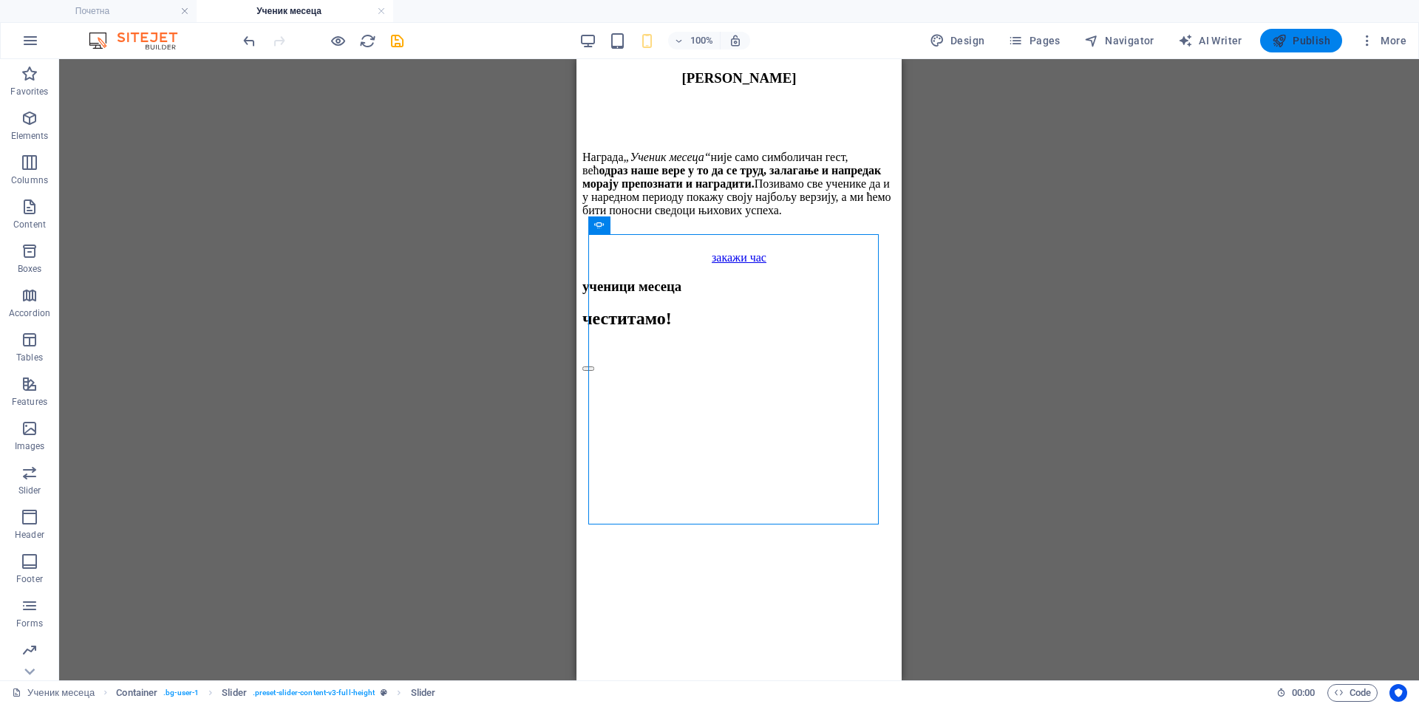
click at [1322, 38] on span "Publish" at bounding box center [1301, 40] width 58 height 15
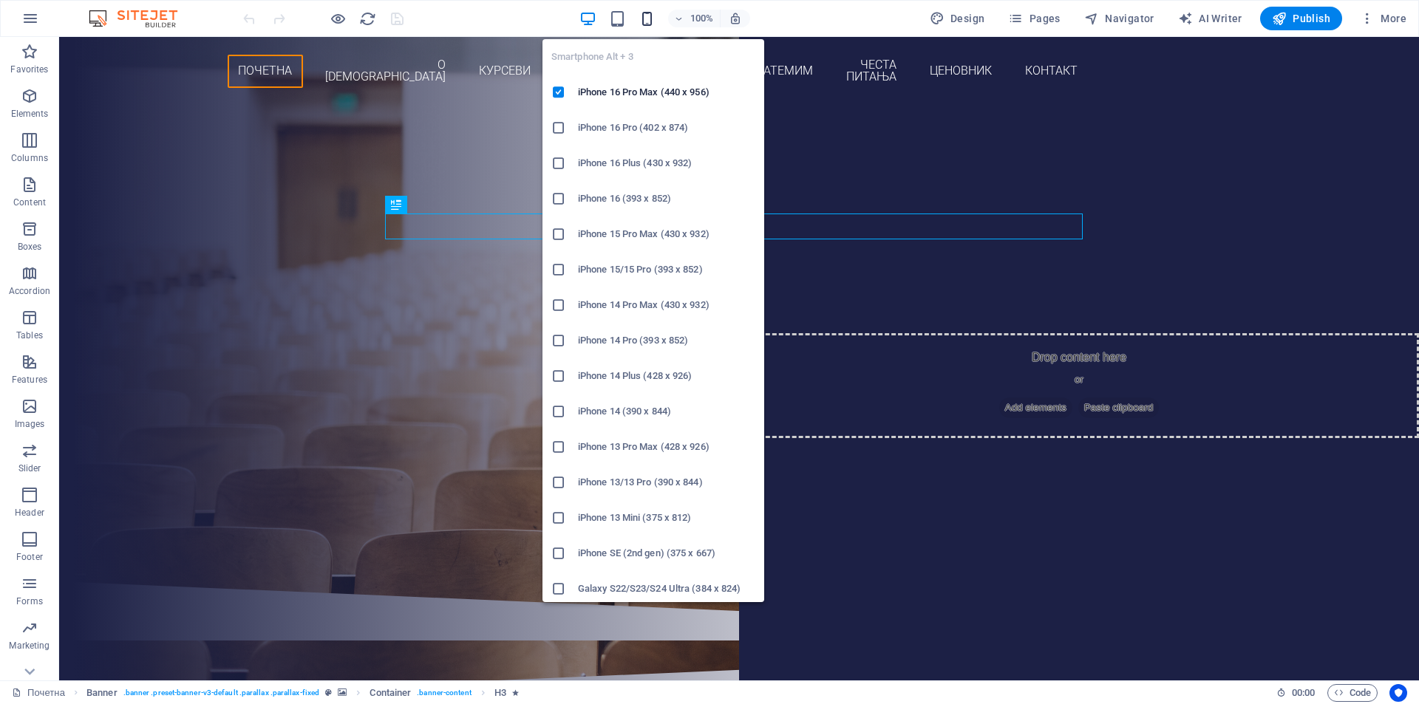
click at [648, 16] on icon "button" at bounding box center [647, 18] width 17 height 17
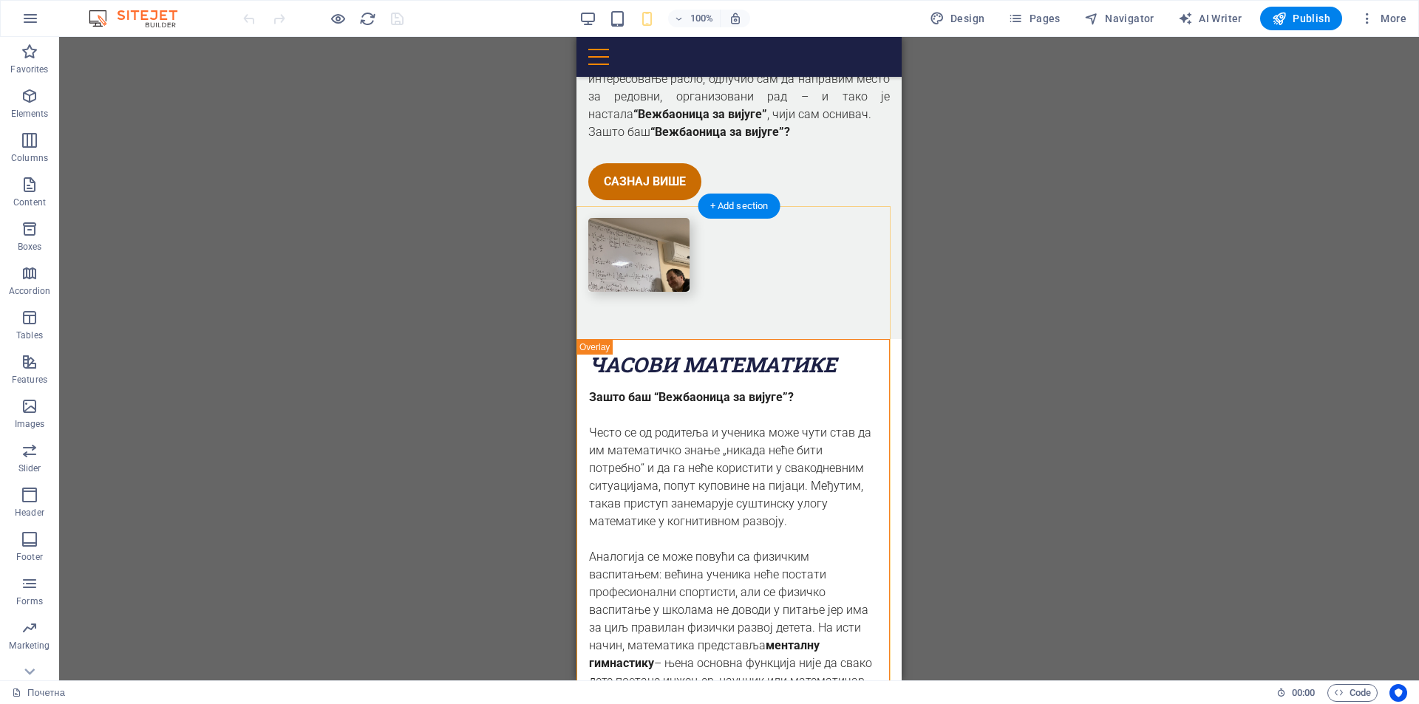
scroll to position [863, 0]
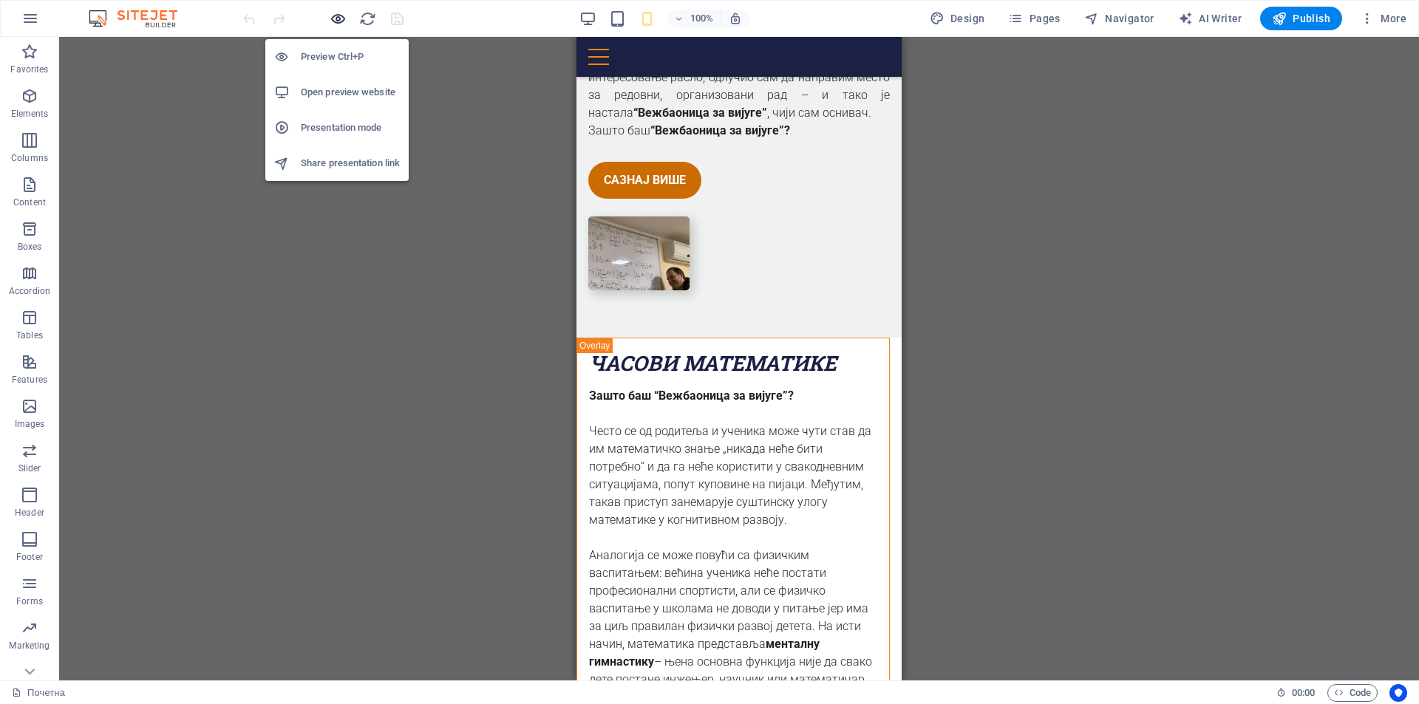
click at [336, 21] on icon "button" at bounding box center [338, 18] width 17 height 17
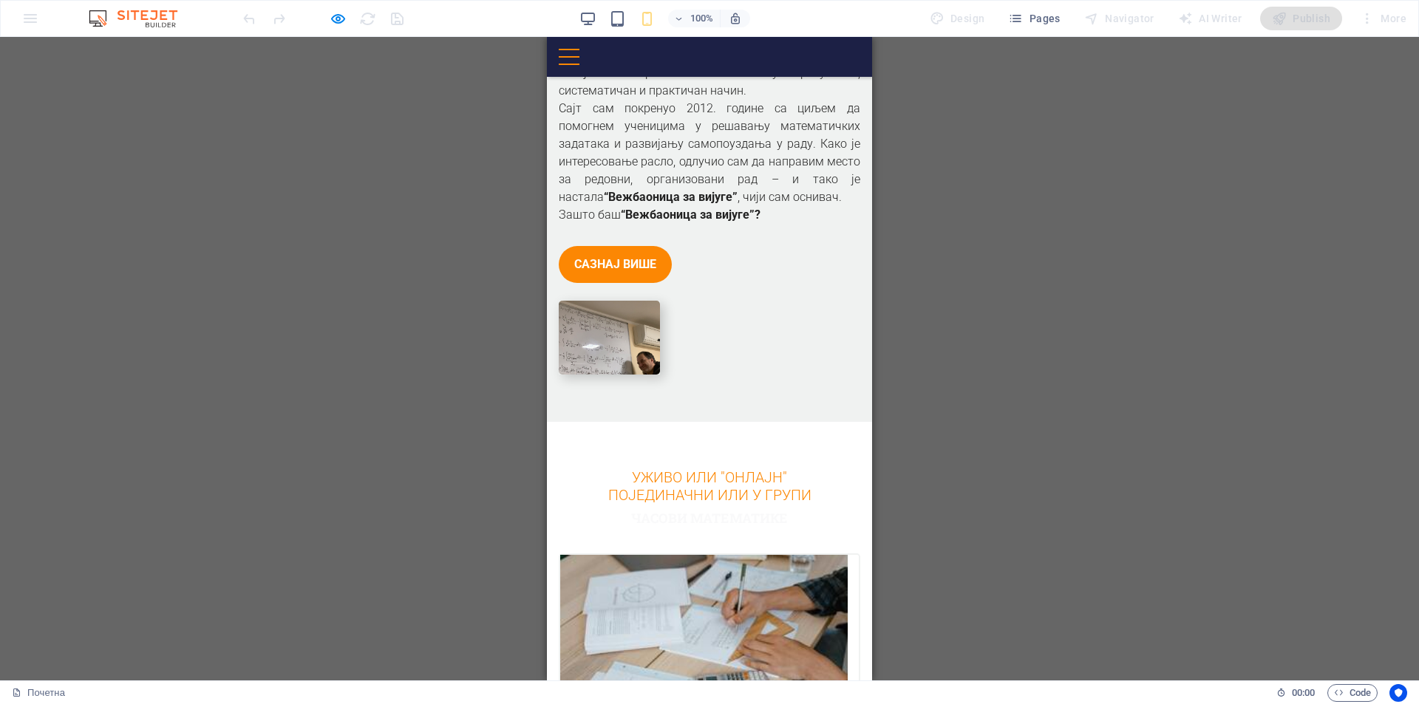
scroll to position [370, 0]
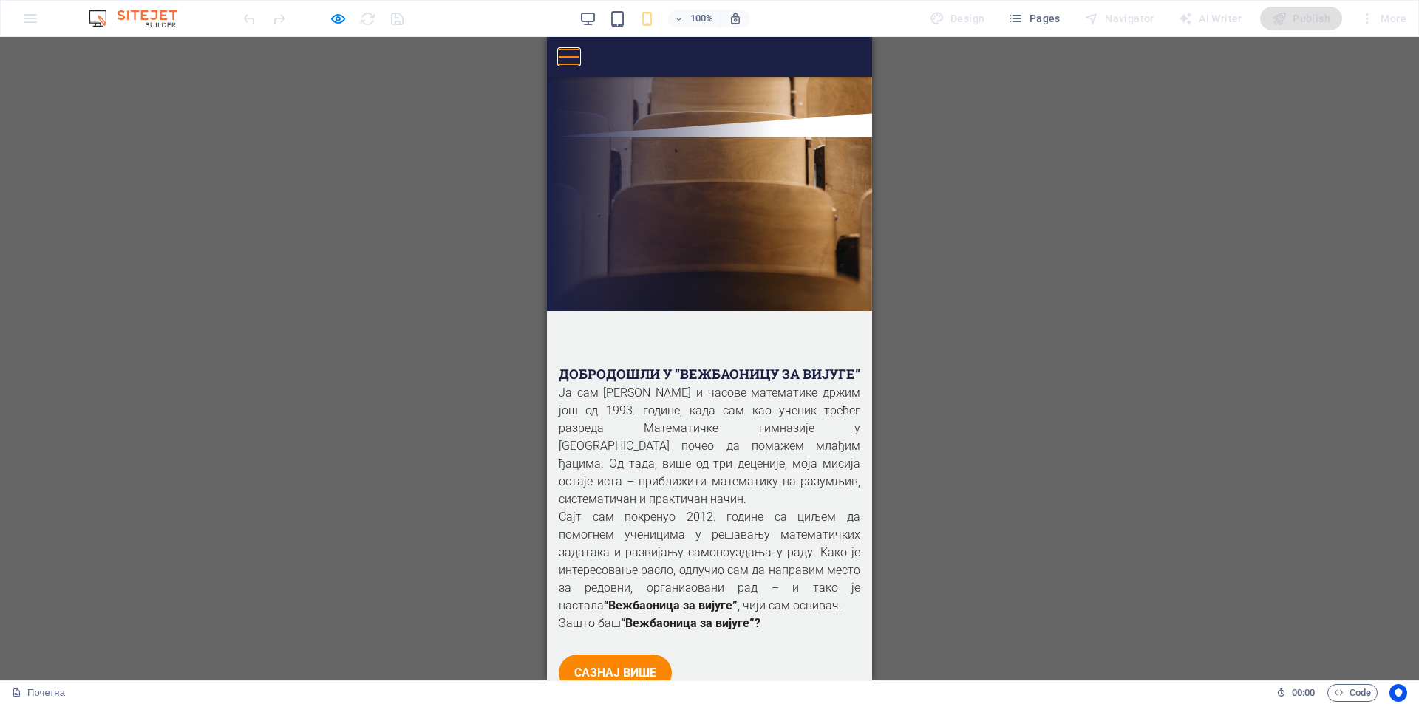
click at [580, 50] on button at bounding box center [569, 49] width 21 height 1
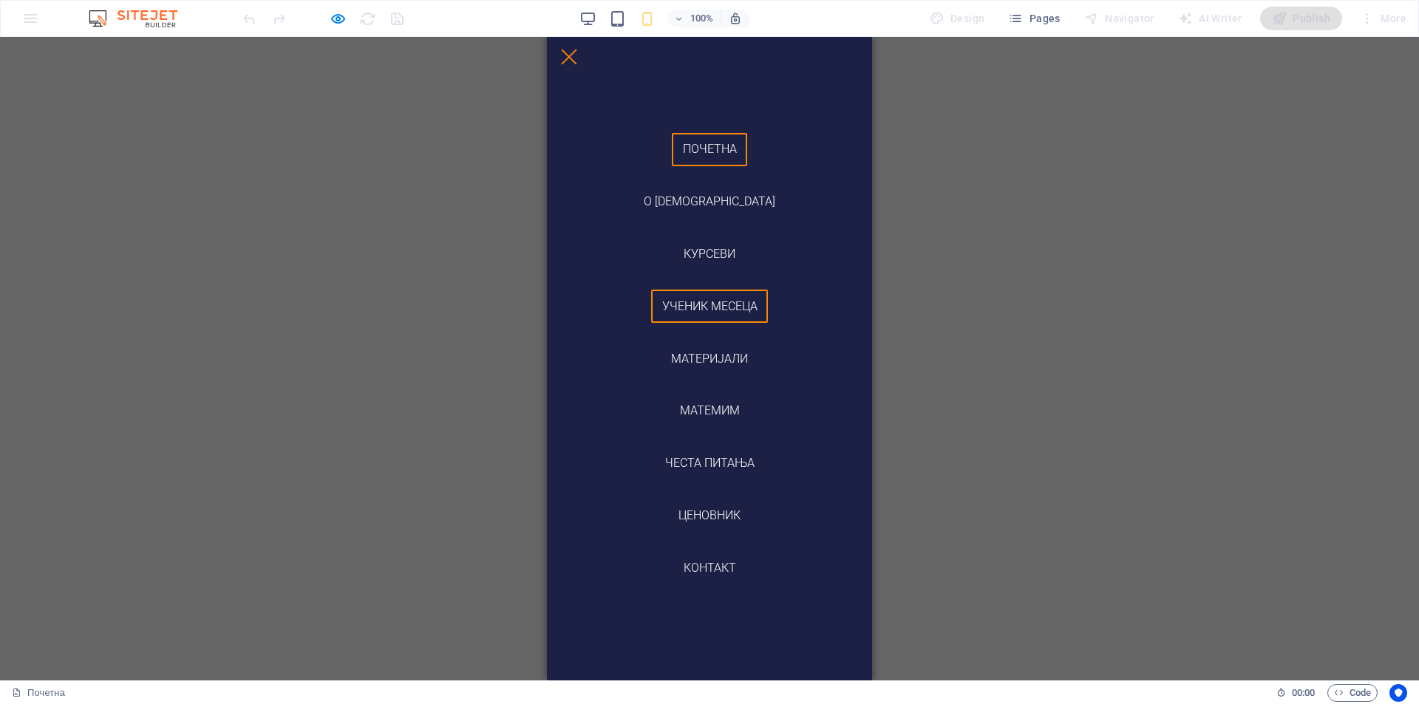
click at [721, 310] on link "Ученик месеца" at bounding box center [709, 306] width 117 height 33
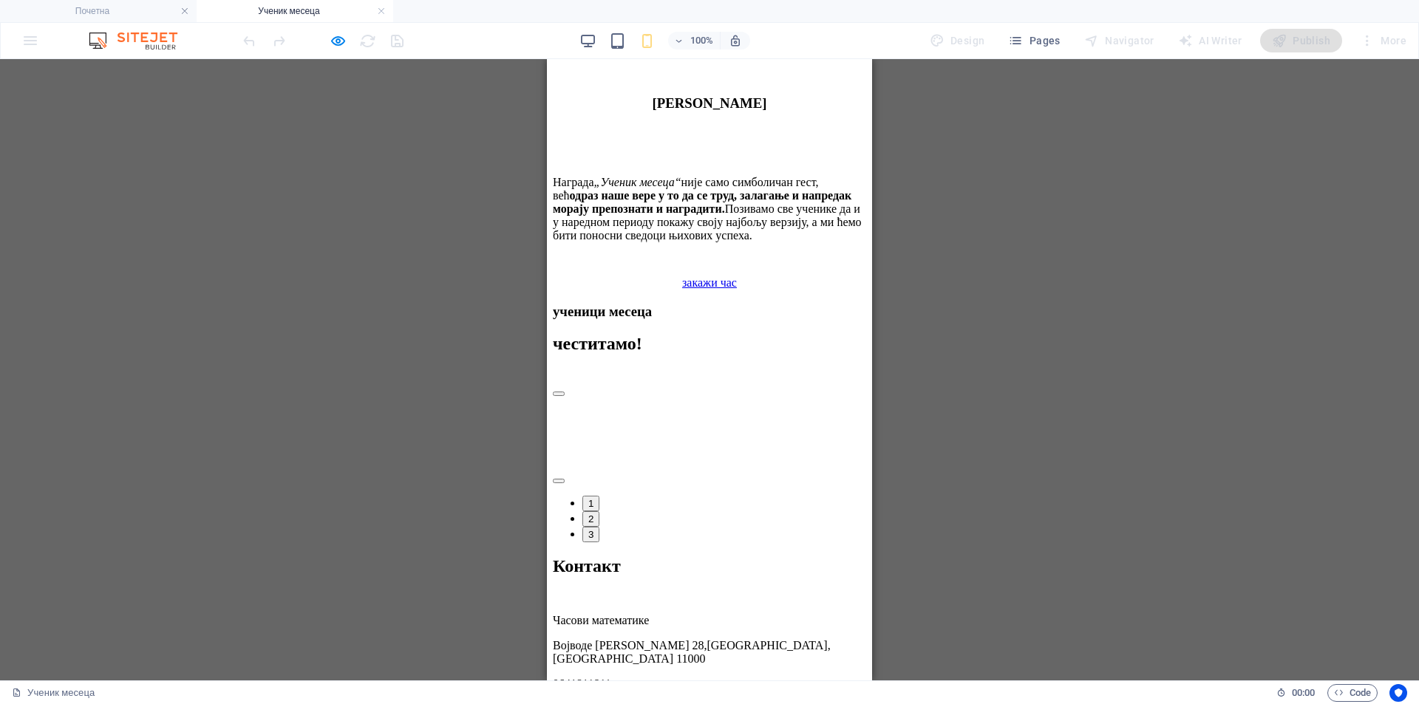
scroll to position [3063, 0]
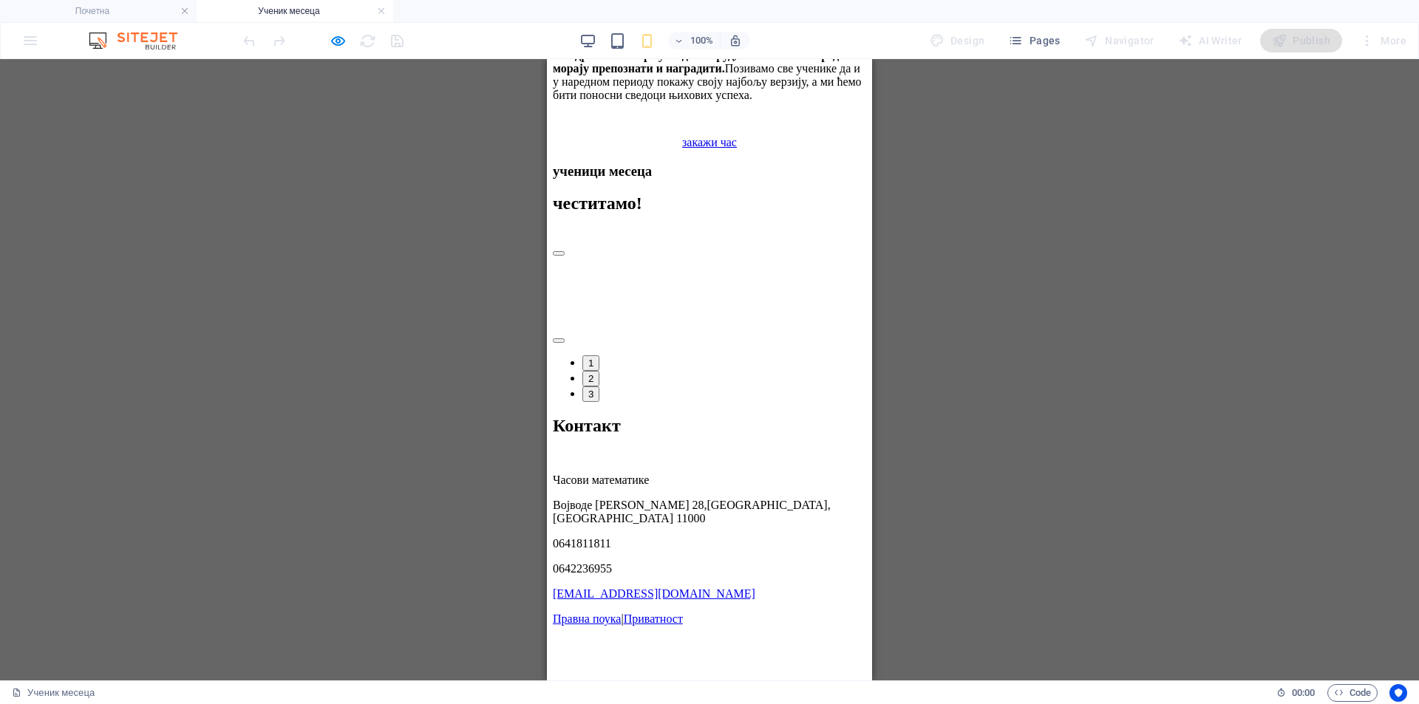
click at [600, 356] on button "1" at bounding box center [591, 364] width 17 height 16
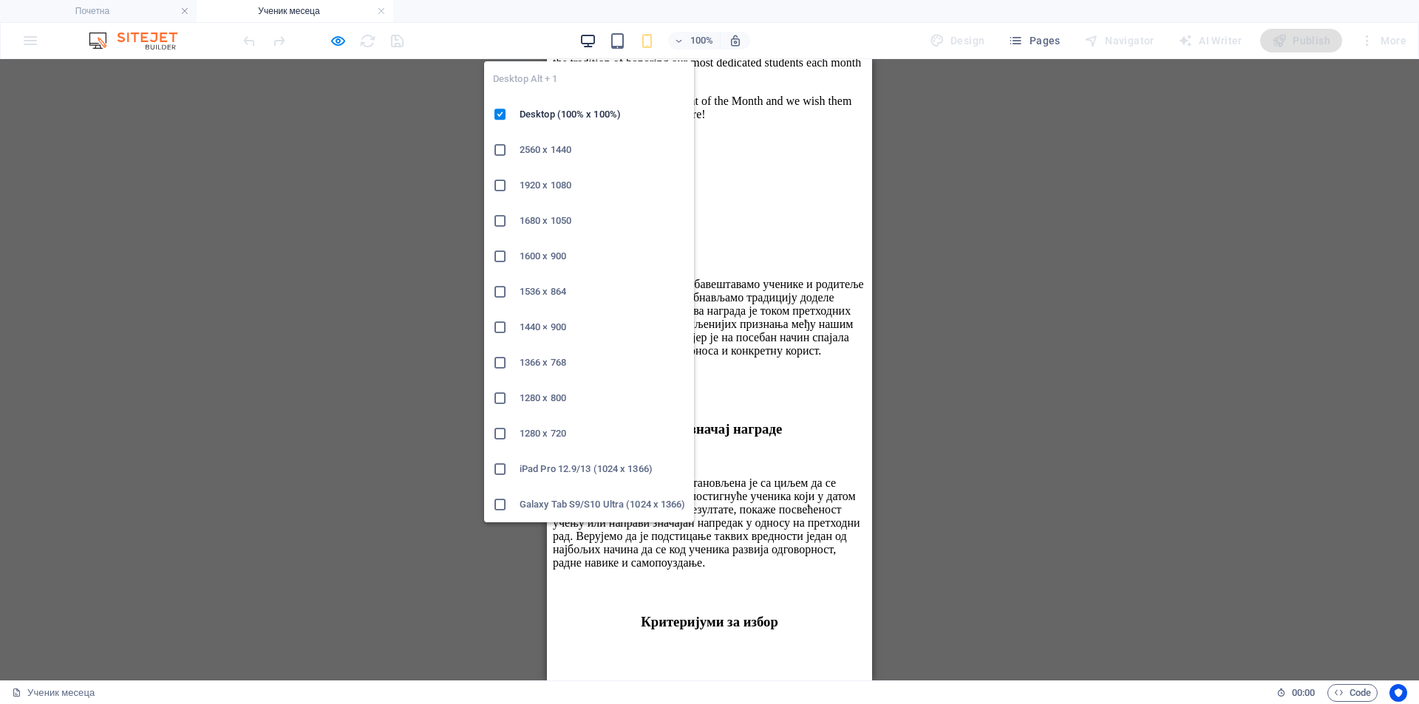
click at [588, 35] on icon "button" at bounding box center [588, 41] width 17 height 17
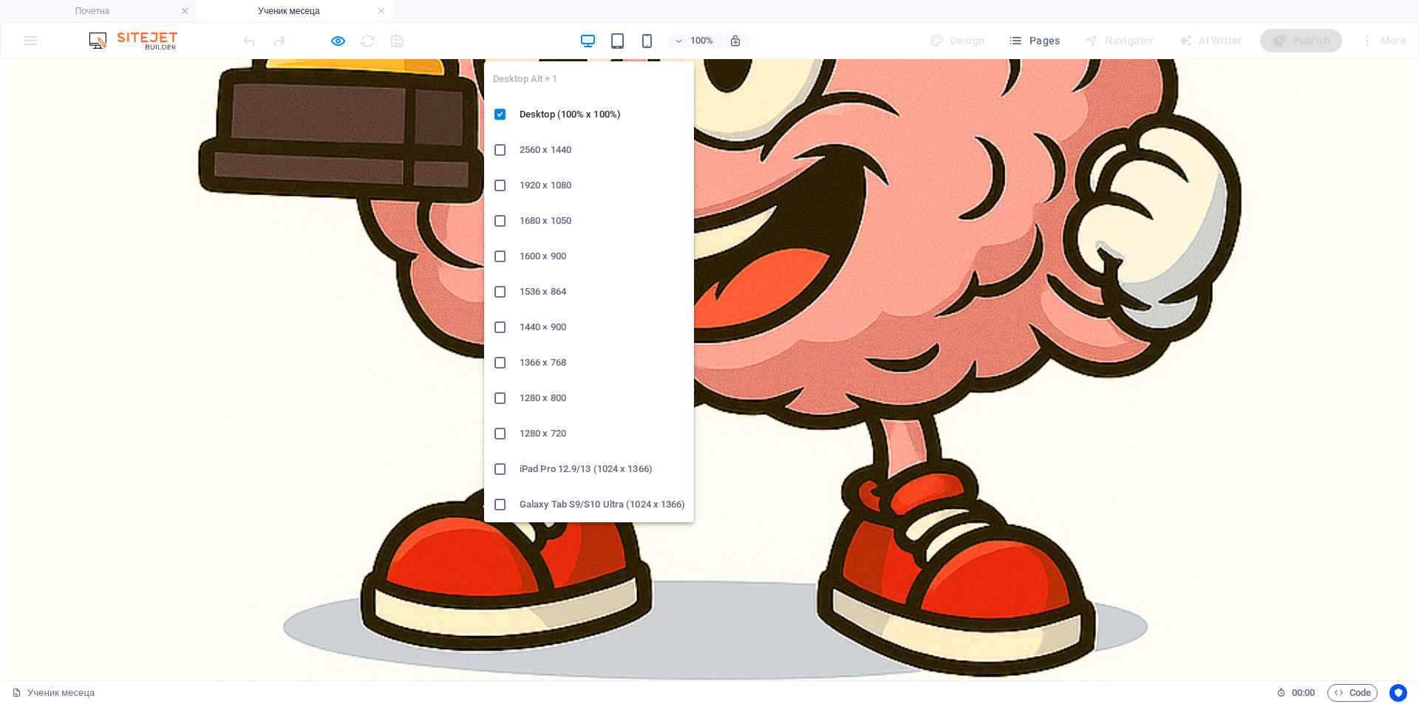
scroll to position [1709, 0]
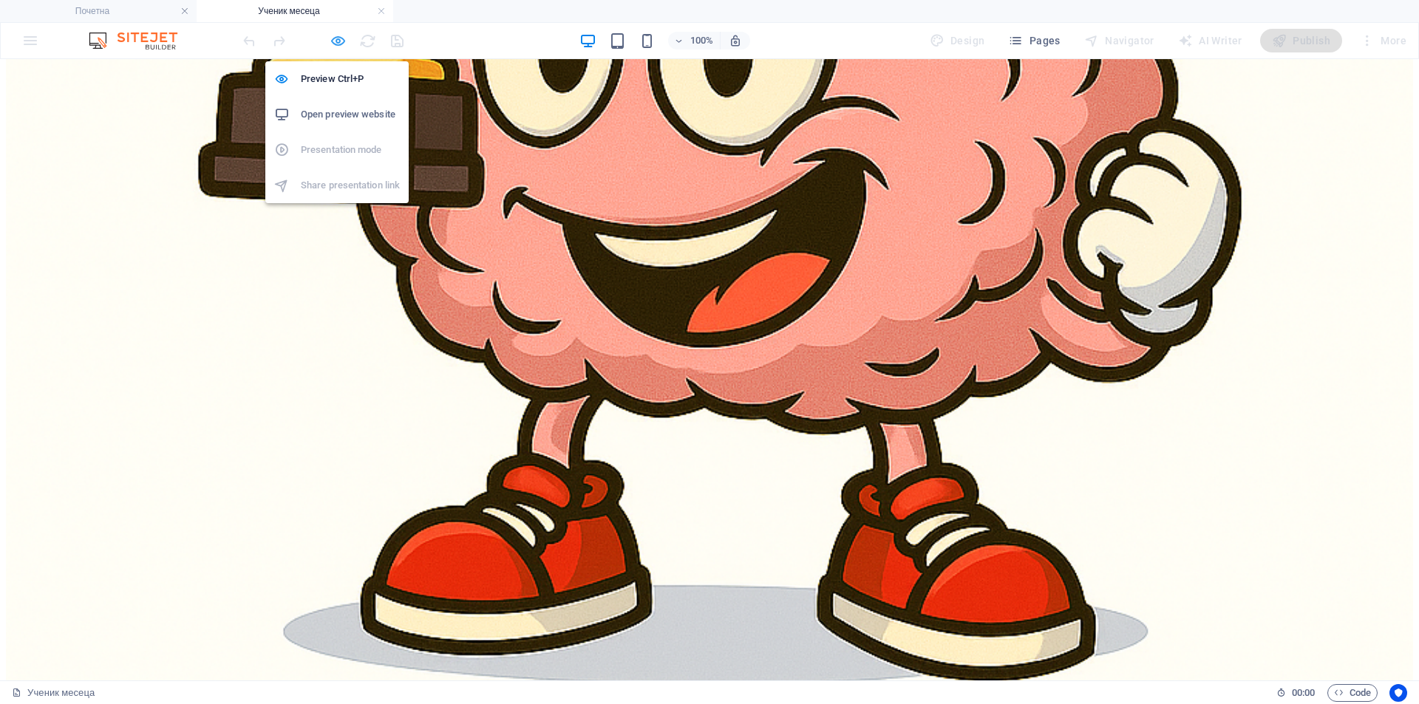
click at [333, 44] on icon "button" at bounding box center [338, 41] width 17 height 17
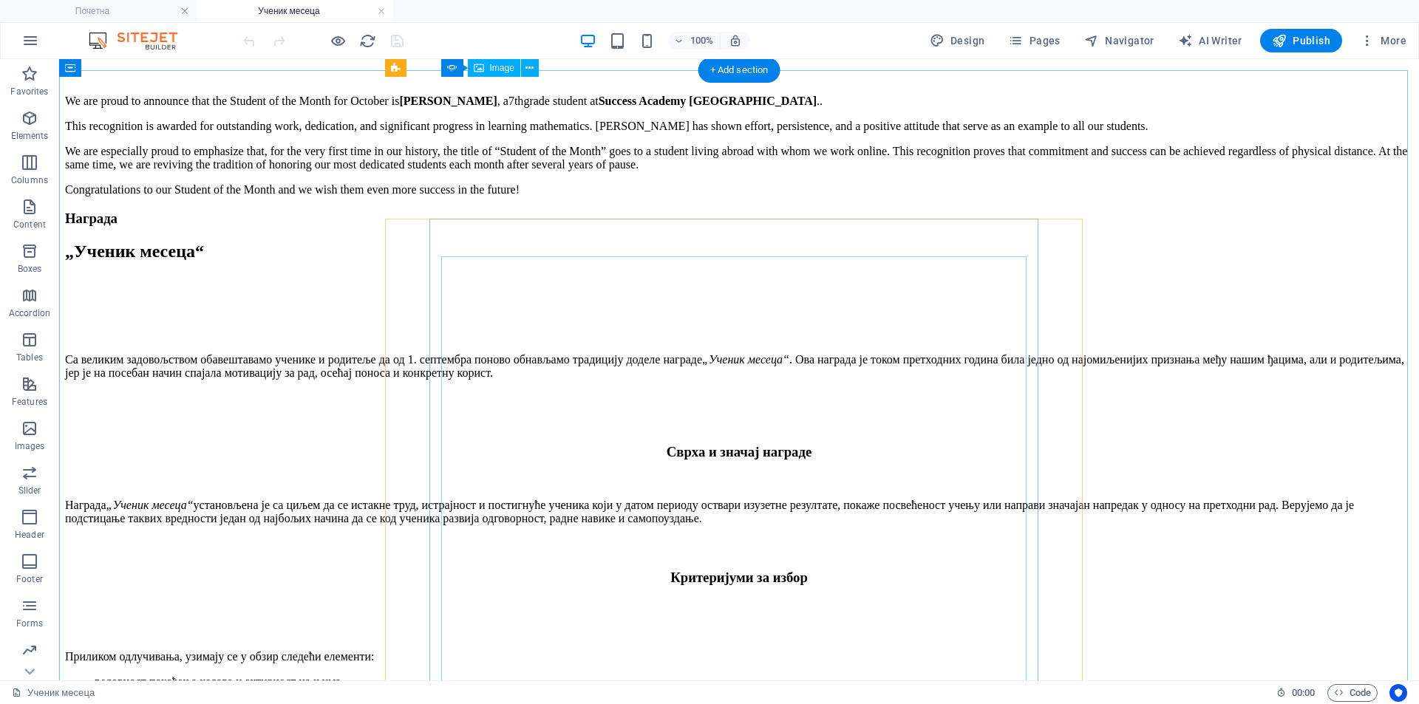
scroll to position [2464, 0]
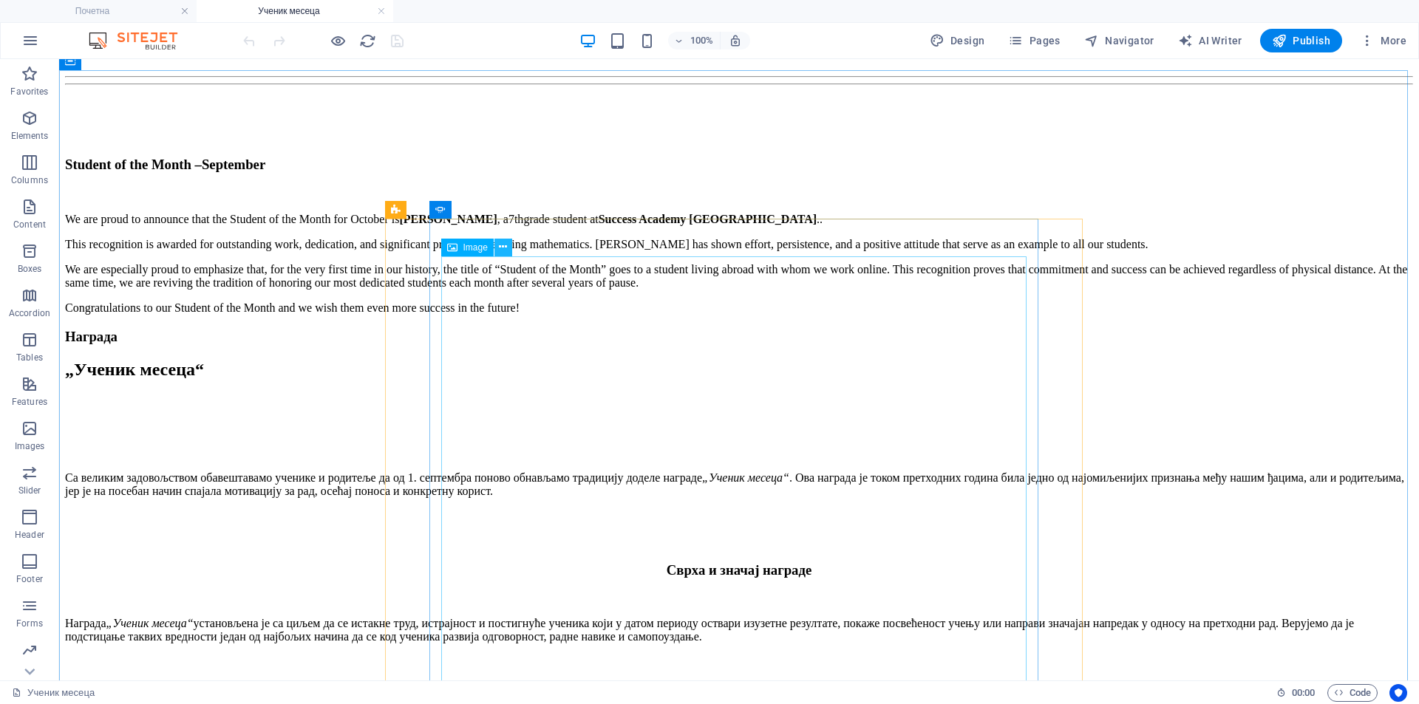
click at [505, 251] on icon at bounding box center [503, 248] width 8 height 16
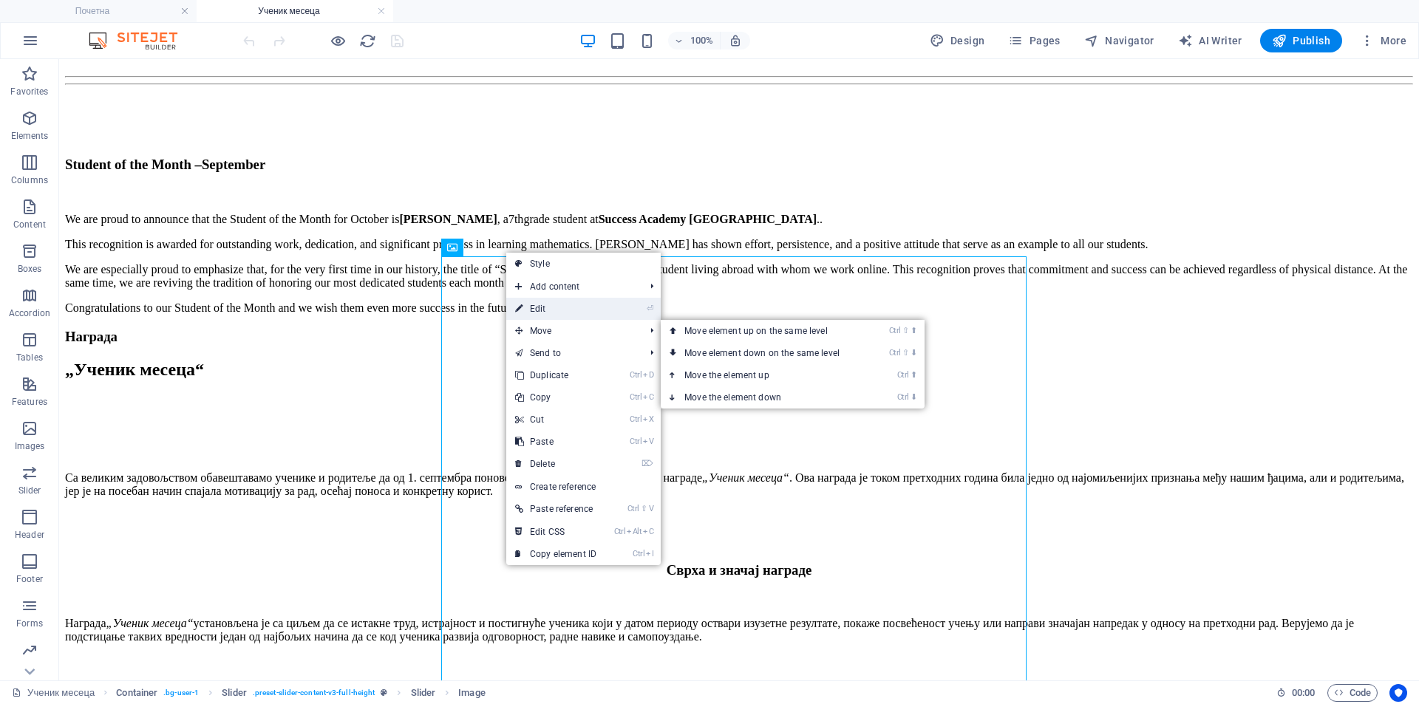
click at [581, 310] on link "⏎ Edit" at bounding box center [555, 309] width 99 height 22
select select "%"
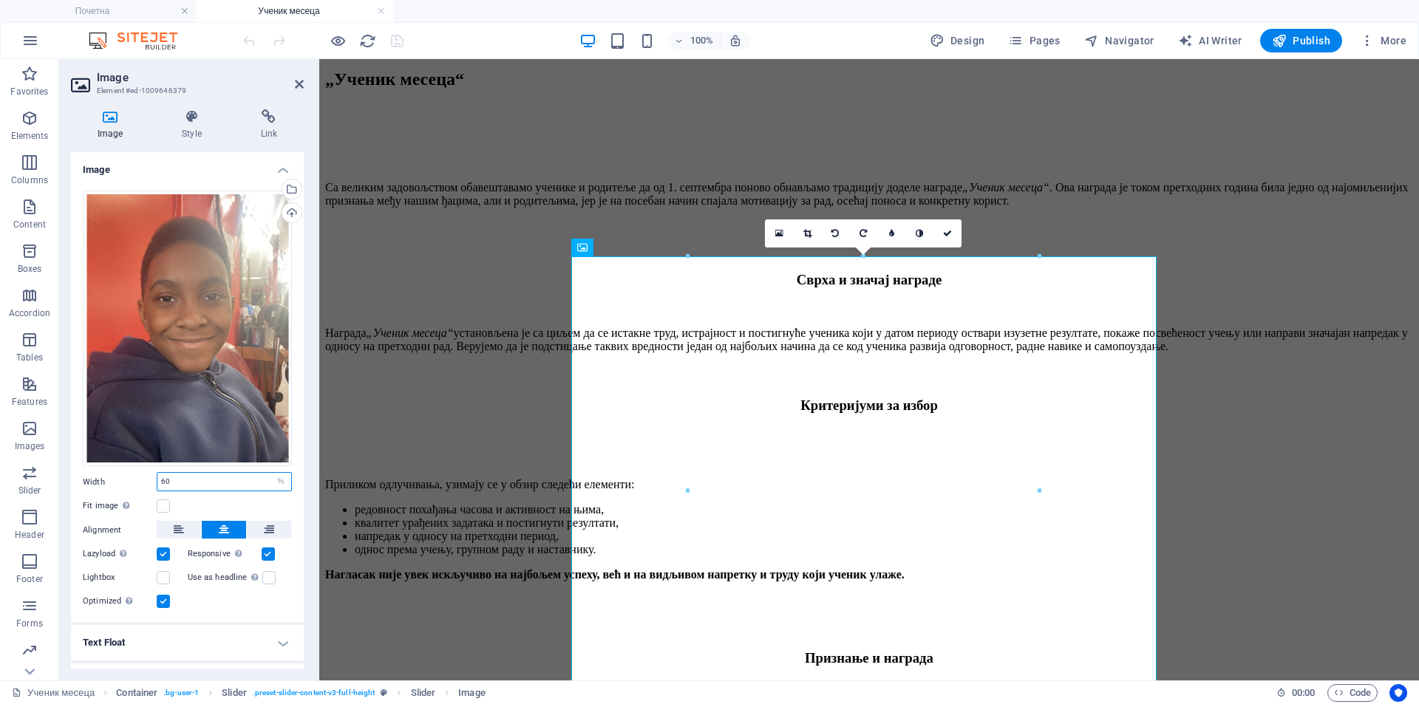
drag, startPoint x: 200, startPoint y: 478, endPoint x: 131, endPoint y: 478, distance: 68.7
click at [131, 478] on div "Width 60 Default auto px rem % em vh vw" at bounding box center [187, 481] width 209 height 19
type input "55"
drag, startPoint x: 945, startPoint y: 234, endPoint x: 864, endPoint y: 183, distance: 95.6
click at [945, 234] on icon at bounding box center [947, 233] width 9 height 9
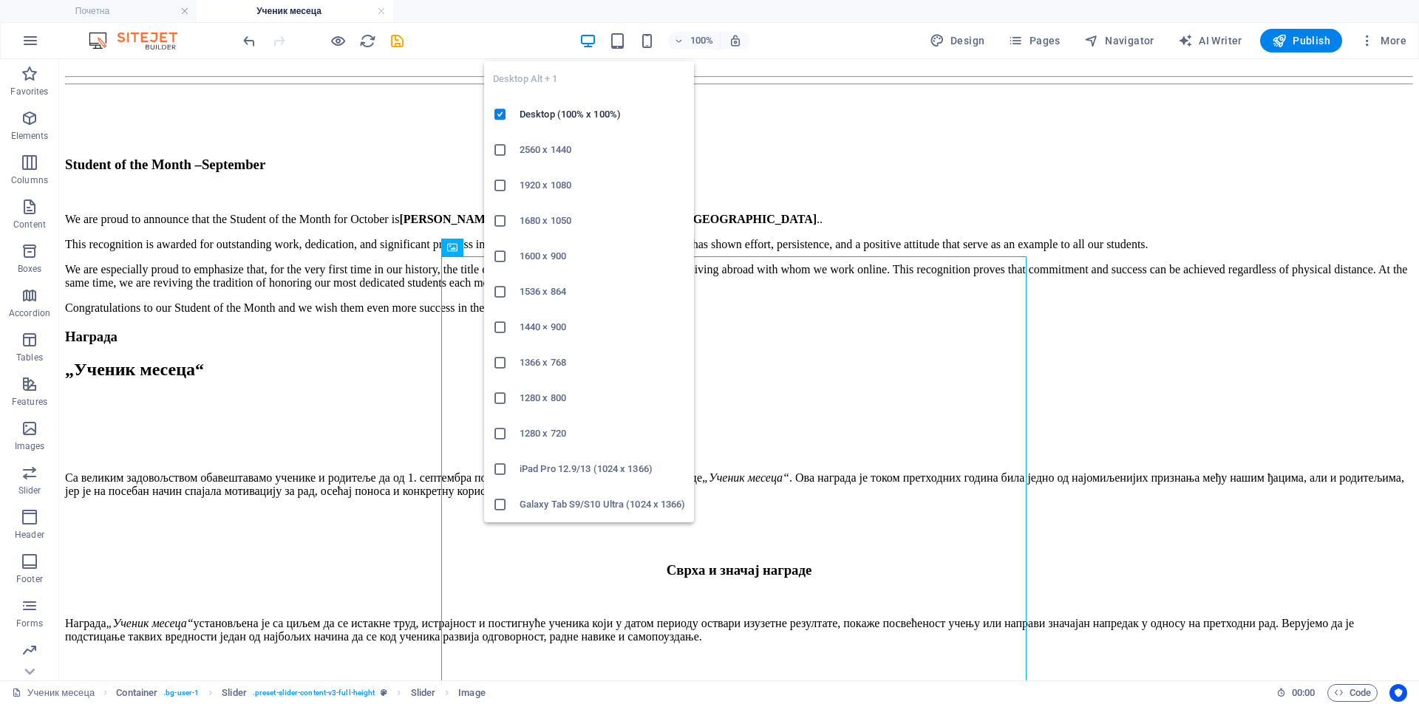
click at [588, 33] on icon "button" at bounding box center [588, 41] width 17 height 17
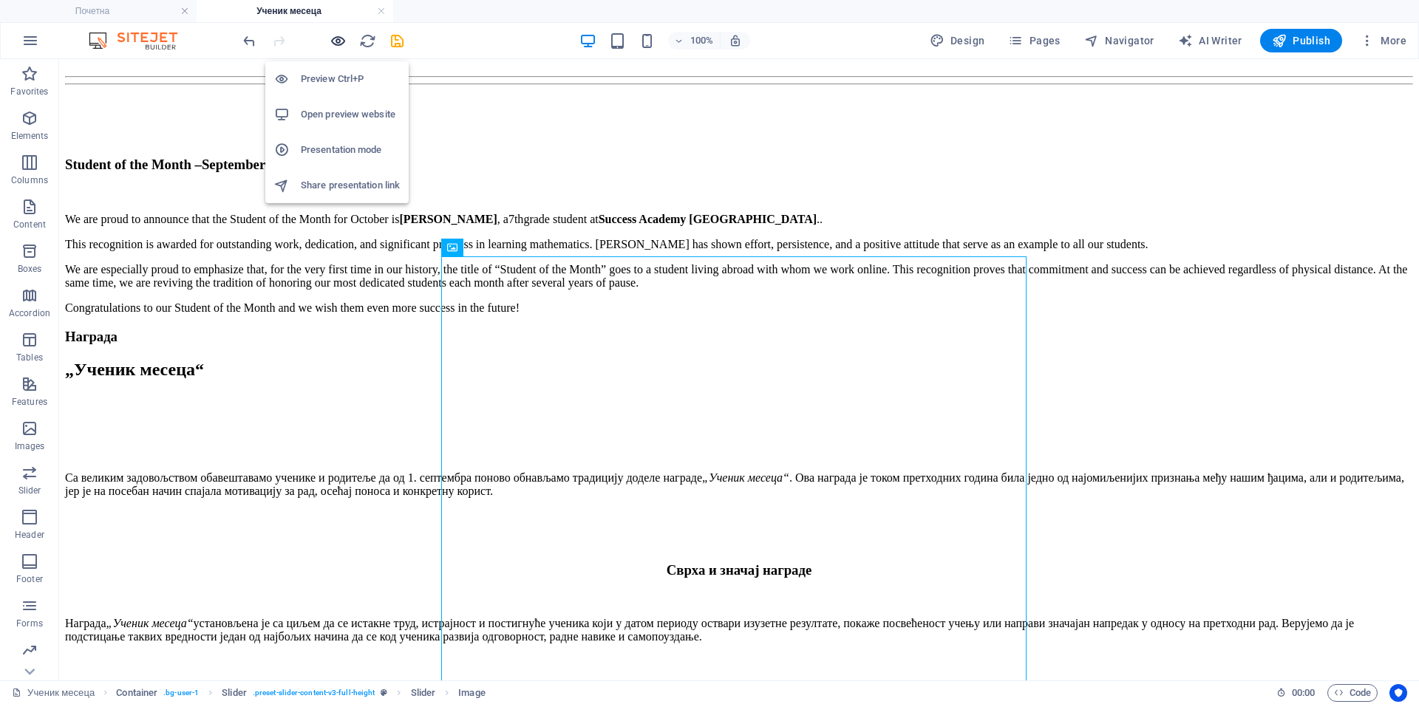
click at [334, 35] on icon "button" at bounding box center [338, 41] width 17 height 17
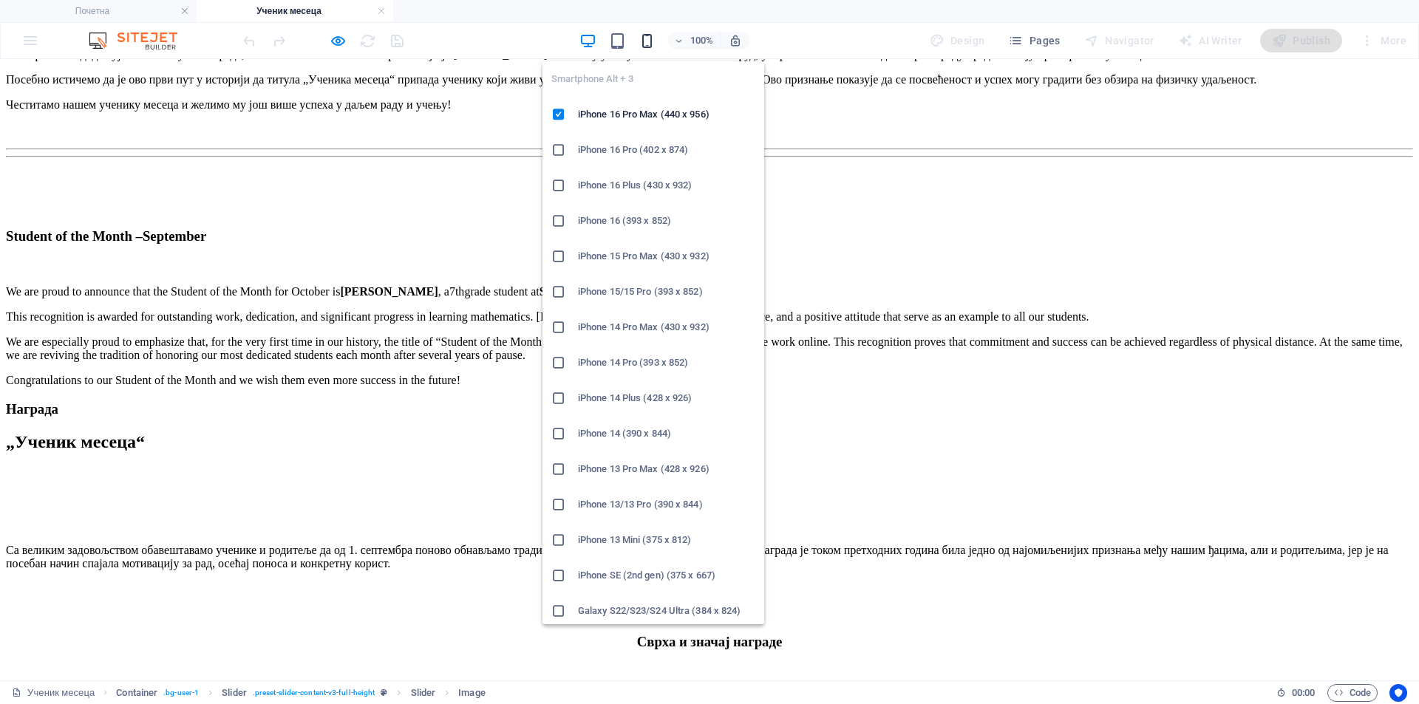
click at [650, 41] on icon "button" at bounding box center [647, 41] width 17 height 17
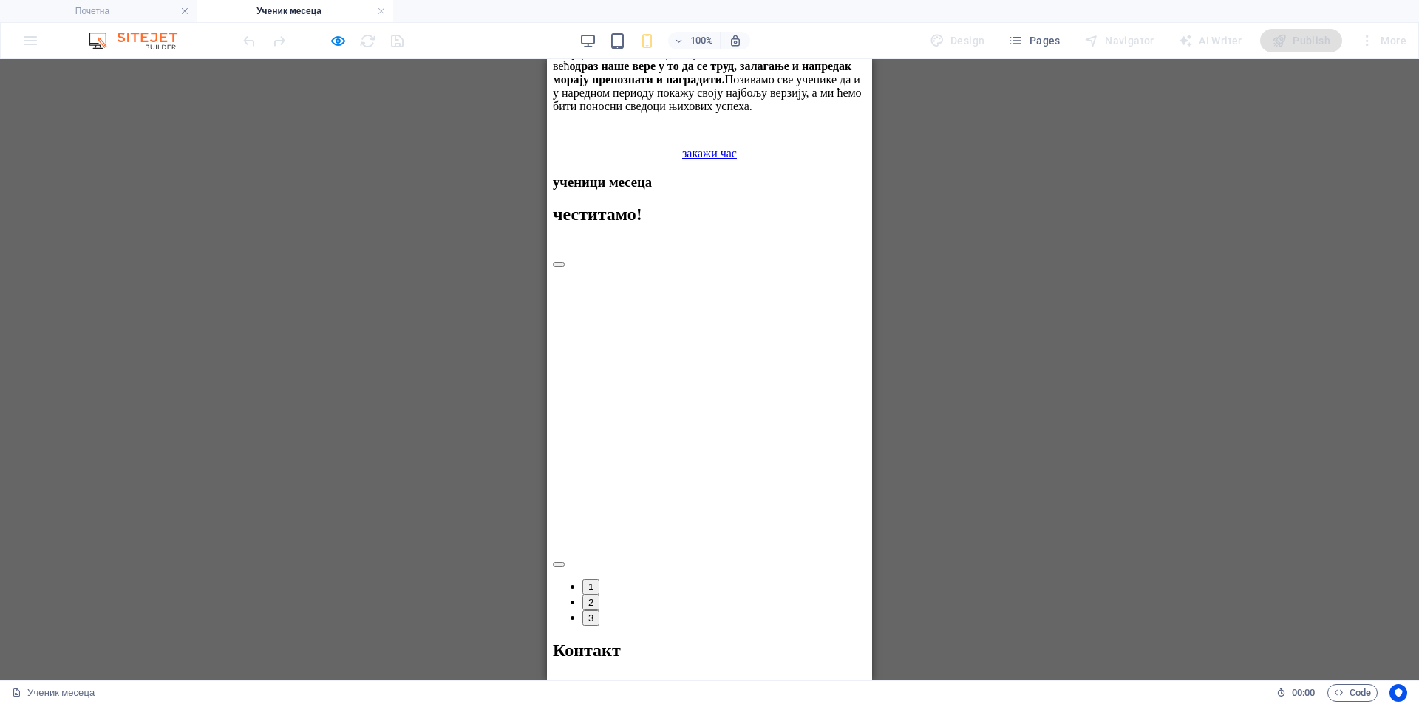
scroll to position [2805, 0]
